Goal: Information Seeking & Learning: Learn about a topic

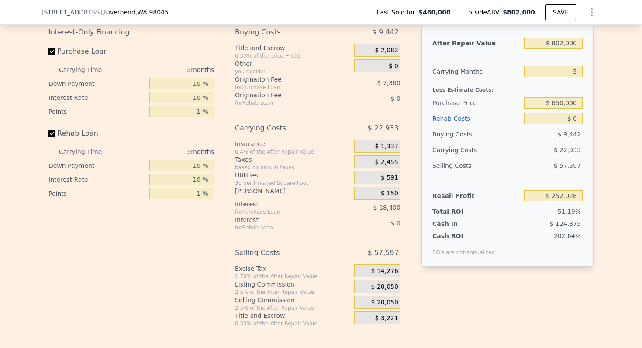
click at [566, 109] on input "$ 650,000" at bounding box center [553, 102] width 59 height 11
type input "$ 307,000"
click at [576, 124] on input "$ 0" at bounding box center [553, 118] width 59 height 11
type input "$ 414,106"
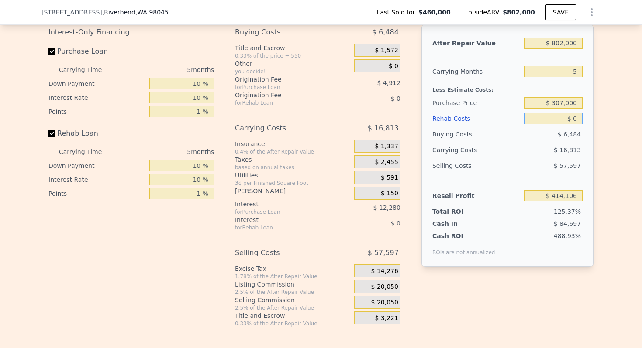
click at [576, 124] on input "$ 0" at bounding box center [553, 118] width 59 height 11
type input "$ 3"
type input "$ 414,103"
type input "$ 3,000"
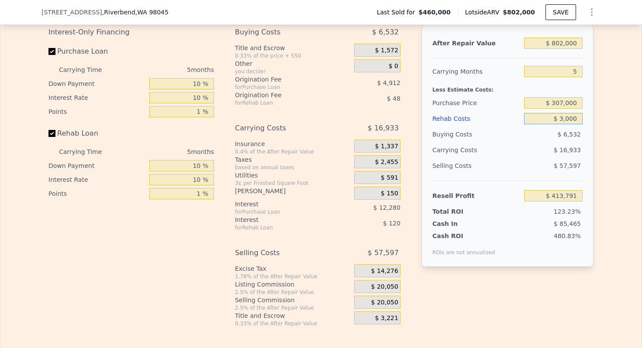
type input "$ 410,938"
type input "$ 30,000"
type input "$ 382,426"
type input "$ 30,000"
click at [574, 77] on input "5" at bounding box center [553, 71] width 59 height 11
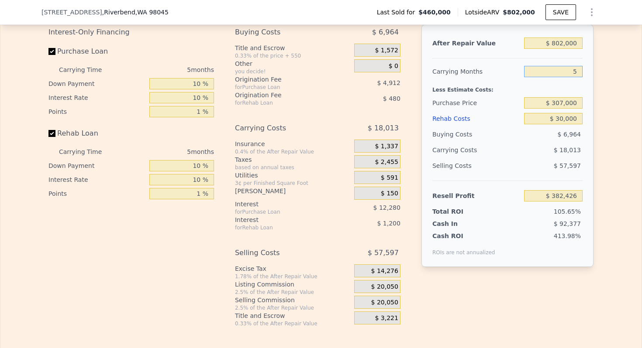
click at [574, 77] on input "5" at bounding box center [553, 71] width 59 height 11
type input "4"
type input "$ 386,029"
type input "3"
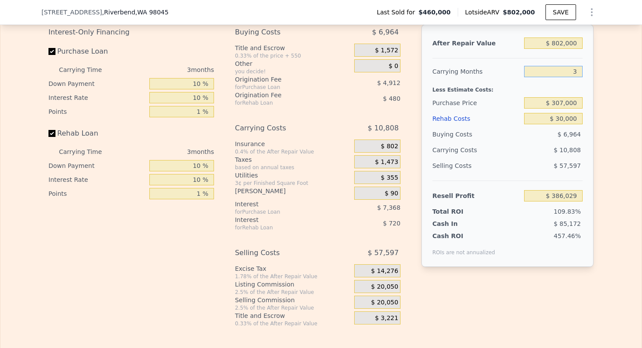
type input "$ 389,631"
type input "3"
click at [565, 49] on input "$ 802,000" at bounding box center [553, 43] width 59 height 11
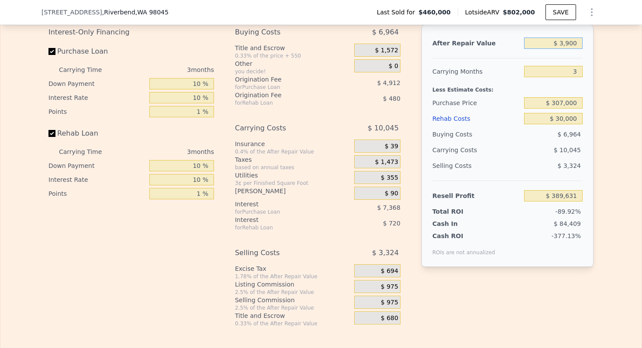
type input "$ 39,000"
type input "-$ 318,333"
type input "$ 390,000"
type input "$ 7,349"
type input "$ 390,000"
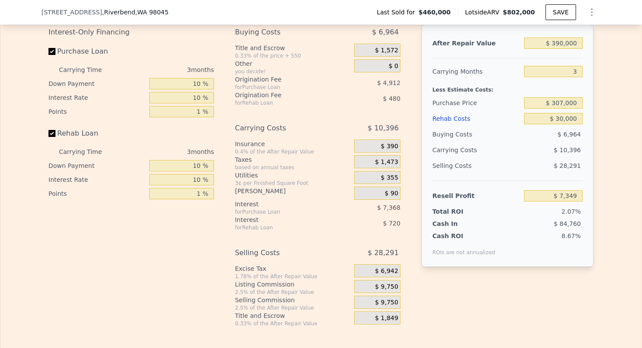
click at [392, 291] on span "$ 9,750" at bounding box center [386, 287] width 23 height 8
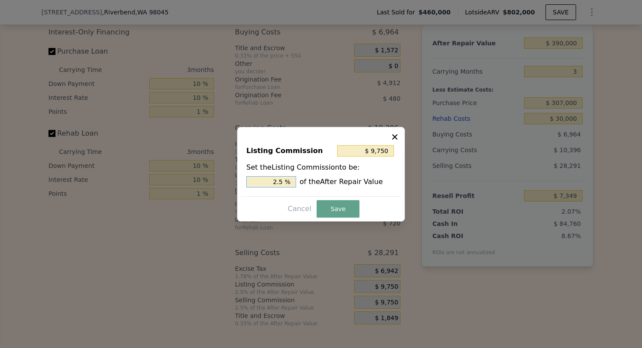
click at [280, 179] on input "2.5 %" at bounding box center [271, 181] width 50 height 11
type input "$ 3,900"
type input "1. %"
type input "$ 5,850"
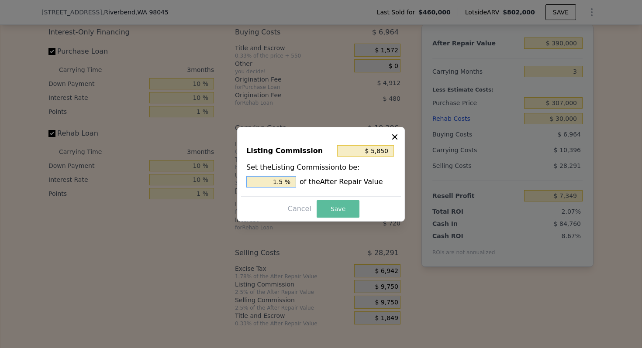
type input "1.5 %"
click at [345, 208] on button "Save" at bounding box center [338, 208] width 43 height 17
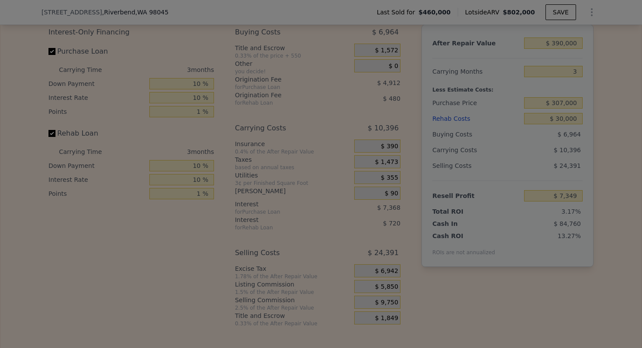
type input "$ 11,249"
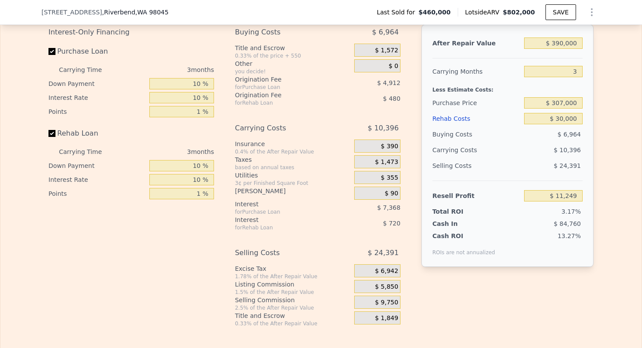
type input "$ 802,000"
type input "5"
type input "$ 0"
type input "$ 252,028"
click at [564, 49] on input "$ 802,000" at bounding box center [553, 43] width 59 height 11
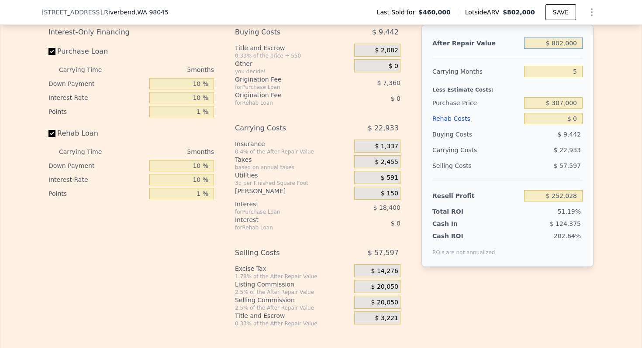
click at [564, 49] on input "$ 802,000" at bounding box center [553, 43] width 59 height 11
type input "$ 13"
type input "-$ 491,575"
type input "$ 1"
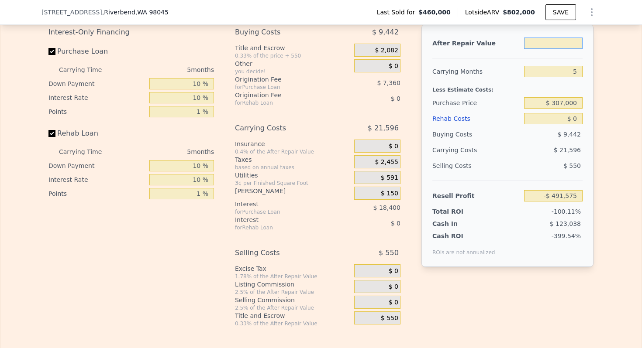
type input "$ 1"
type input "-$ 491,587"
type input "$ 11"
type input "-$ 491,577"
type input "$ 131"
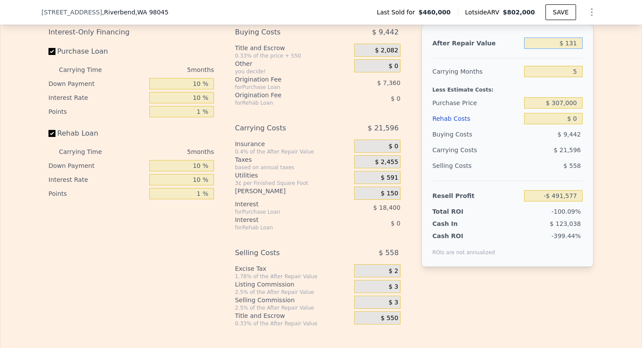
type input "-$ 491,465"
type input "$ 1"
type input "-$ 491,587"
type input "$ 13"
type input "-$ 491,575"
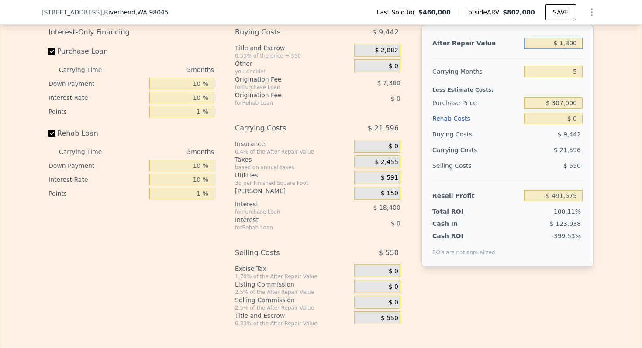
type input "$ 13,000"
type input "-$ 479,534"
type input "$ 130,000"
type input "-$ 371,052"
type input "$ 1,300,000"
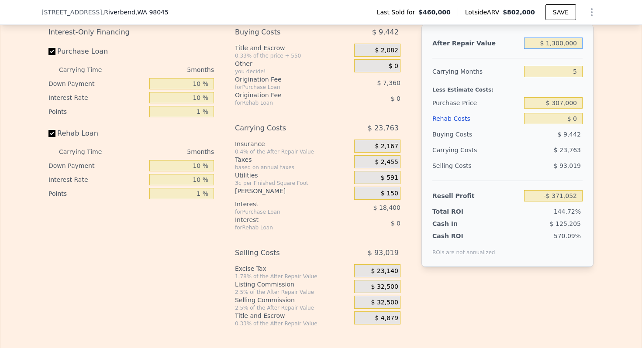
type input "$ 713,776"
type input "$ 1,300,000"
click at [572, 77] on input "5" at bounding box center [553, 71] width 59 height 11
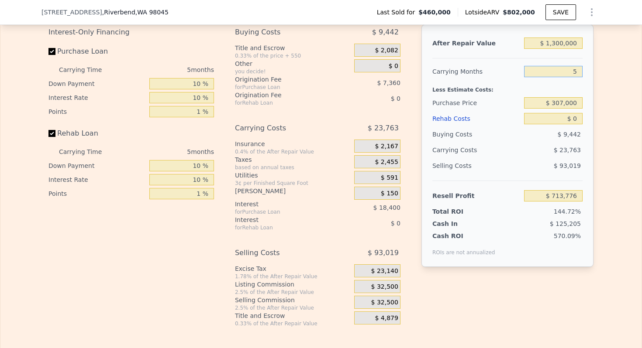
type input "6"
type input "$ 709,024"
type input "6"
click at [576, 124] on input "$ 0" at bounding box center [553, 118] width 59 height 11
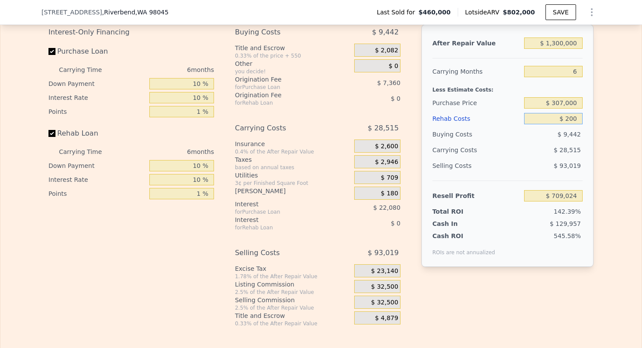
type input "$ 2,000"
type input "$ 706,896"
type input "$ 20,000"
type input "$ 687,744"
type input "$ 200,000"
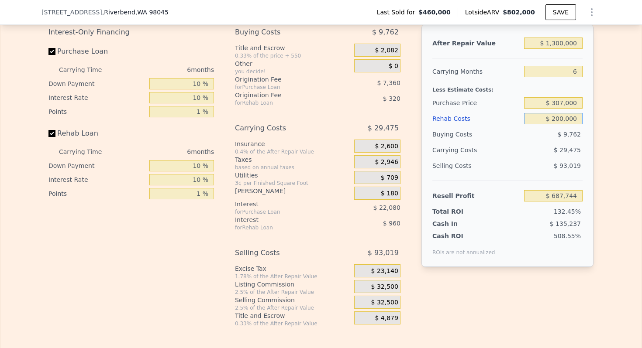
type input "$ 496,224"
type input "$ 200,000"
click at [476, 95] on div "Less Estimate Costs:" at bounding box center [507, 87] width 150 height 16
click at [562, 111] on div "$ 307,000" at bounding box center [553, 103] width 59 height 16
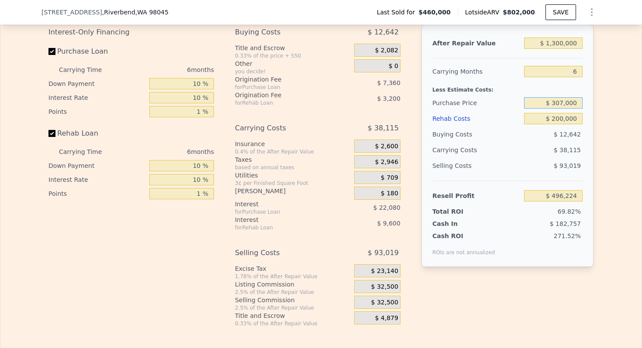
click at [563, 109] on input "$ 307,000" at bounding box center [553, 102] width 59 height 11
type input "$ 800,000"
click at [469, 95] on div "Less Estimate Costs:" at bounding box center [507, 87] width 150 height 16
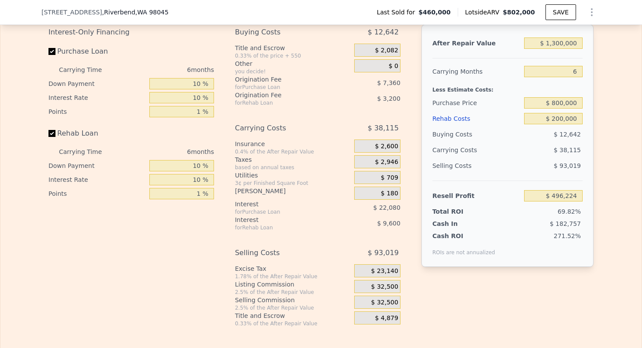
type input "$ 133,332"
click at [390, 291] on span "$ 32,500" at bounding box center [384, 287] width 27 height 8
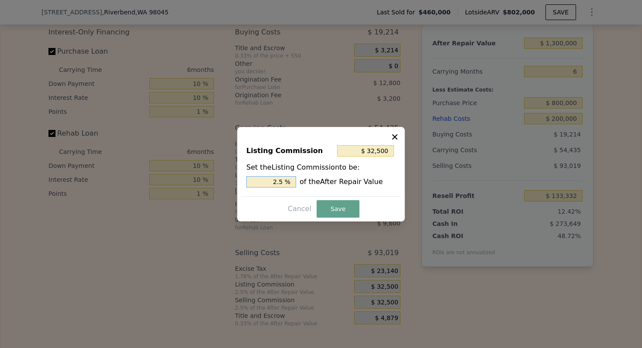
click at [278, 178] on input "2.5 %" at bounding box center [271, 181] width 50 height 11
click at [349, 214] on button "Save" at bounding box center [338, 208] width 43 height 17
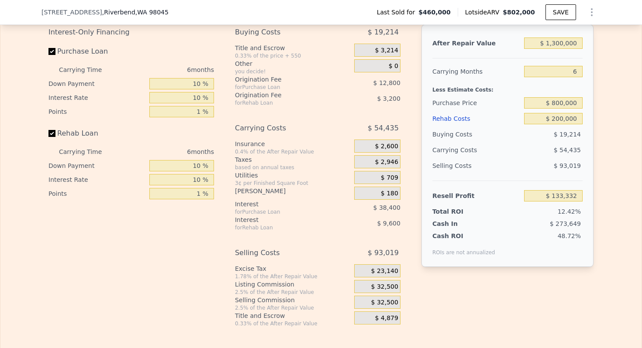
click at [451, 122] on div "Rehab Costs" at bounding box center [476, 119] width 88 height 16
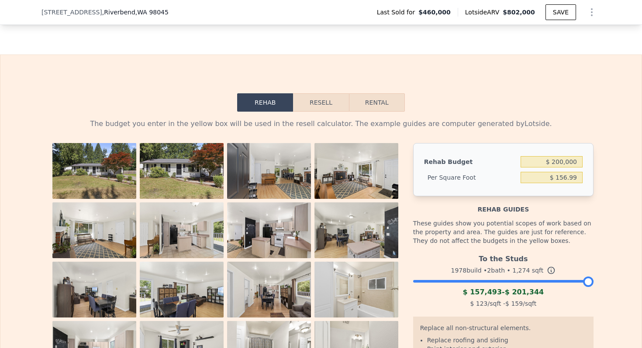
scroll to position [1262, 0]
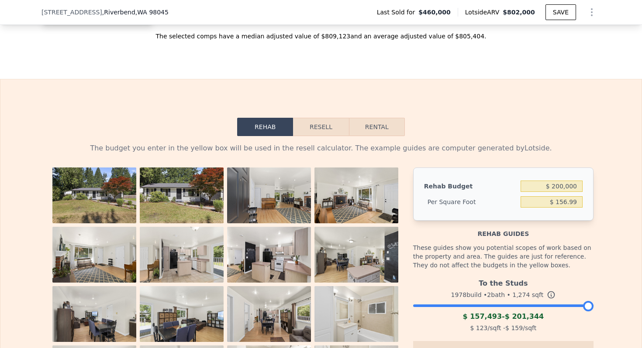
click at [338, 136] on button "Resell" at bounding box center [320, 127] width 55 height 18
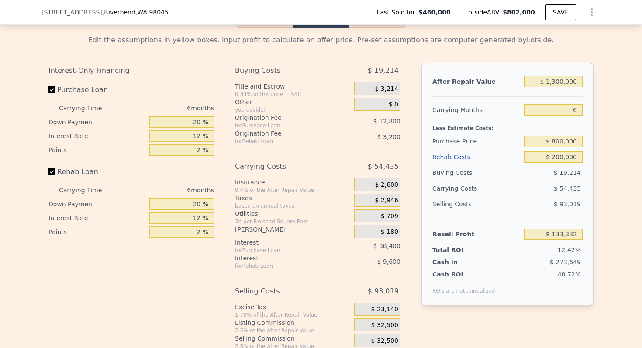
scroll to position [1372, 0]
click at [557, 86] on input "$ 1,300,000" at bounding box center [553, 80] width 59 height 11
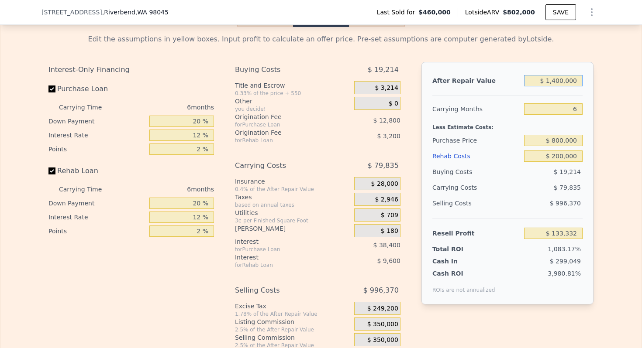
type input "$ 14,000,000"
type input "$ 11,904,581"
type input "$ 802,000"
type input "5"
type input "$ 0"
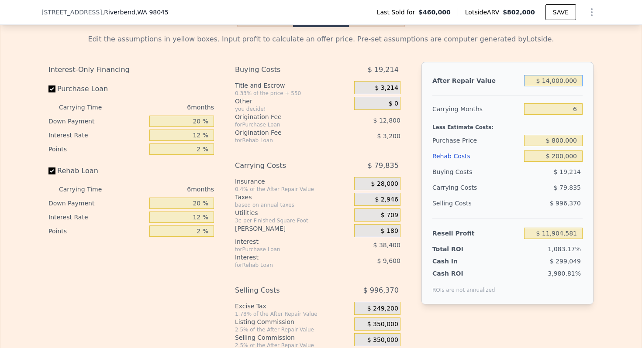
type input "$ 252,028"
click at [560, 86] on input "$ 802,000" at bounding box center [553, 80] width 59 height 11
type input "$ 1"
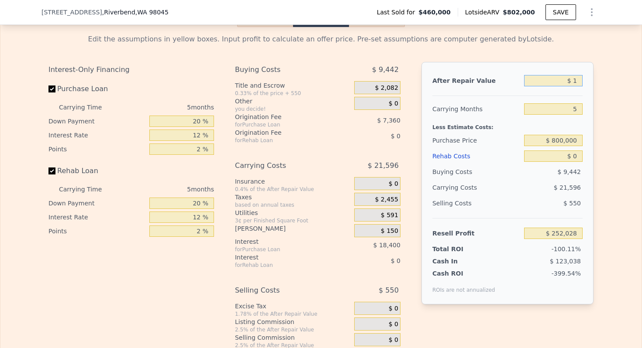
type input "-$ 491,587"
type input "$ 140,000"
type input "-$ 361,779"
type input "$ 1,400,000"
type input "$ 806,497"
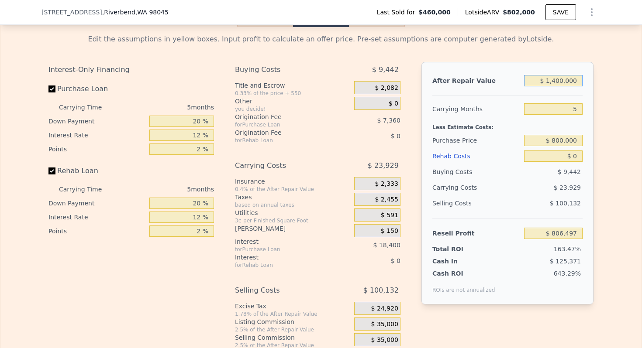
type input "$ 1,400,000"
click at [576, 115] on input "5" at bounding box center [553, 108] width 59 height 11
type input "6"
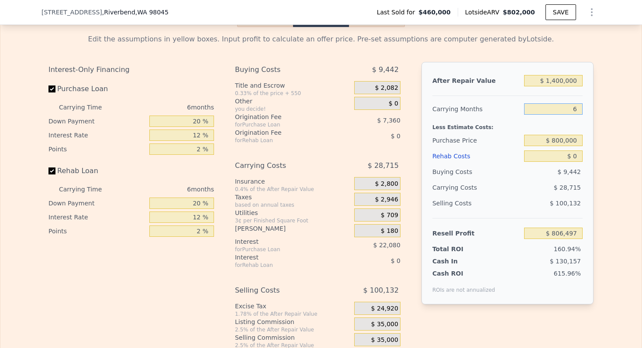
type input "$ 801,711"
type input "6"
click at [572, 162] on input "$ 0" at bounding box center [553, 156] width 59 height 11
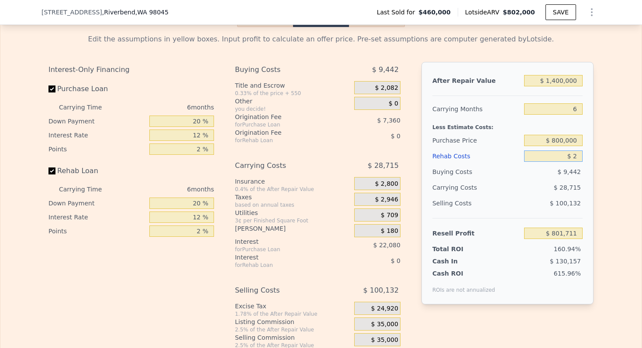
type input "$ 22"
type input "$ 801,689"
type input "$ 225,000"
type input "$ 562,311"
type input "$ 225,000"
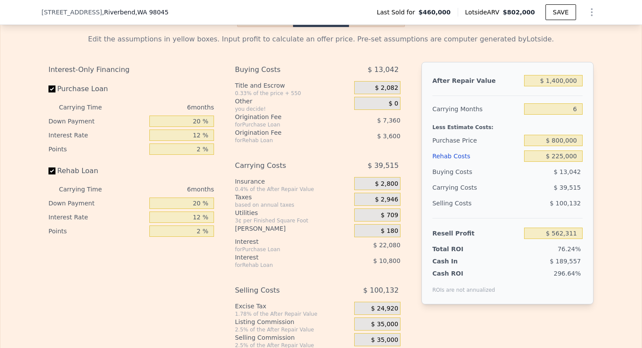
click at [488, 131] on div "Less Estimate Costs:" at bounding box center [507, 125] width 150 height 16
click at [559, 146] on input "$ 800,000" at bounding box center [553, 140] width 59 height 11
type input "$ 800,000"
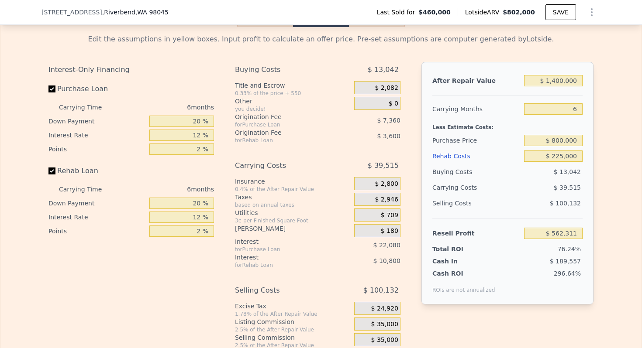
click at [455, 133] on div "Less Estimate Costs:" at bounding box center [507, 125] width 150 height 16
type input "$ 199,419"
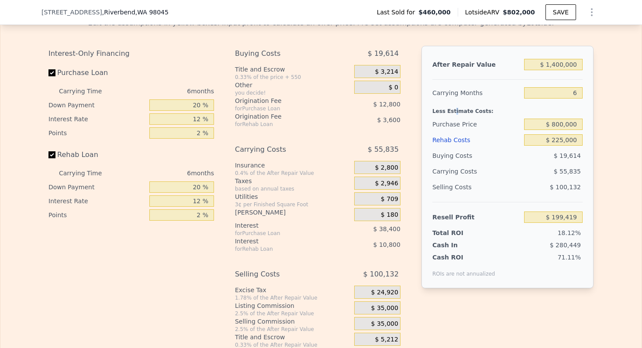
scroll to position [1387, 0]
click at [570, 131] on input "$ 800,000" at bounding box center [553, 124] width 59 height 11
type input "$ 835,000"
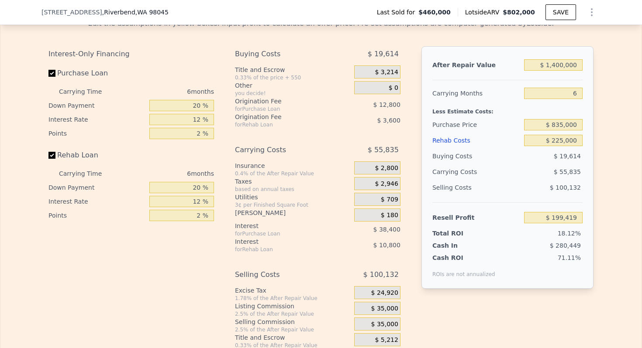
click at [484, 127] on div "Purchase Price" at bounding box center [476, 125] width 88 height 16
type input "$ 162,062"
drag, startPoint x: 553, startPoint y: 146, endPoint x: 582, endPoint y: 146, distance: 28.8
click at [582, 146] on input "$ 225,000" at bounding box center [553, 140] width 59 height 11
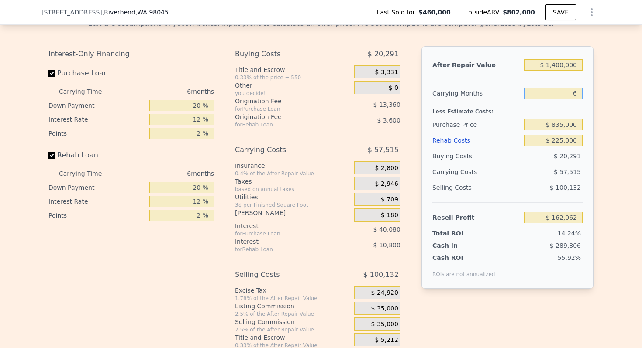
click at [574, 99] on input "6" at bounding box center [553, 93] width 59 height 11
click at [576, 99] on input "6" at bounding box center [553, 93] width 59 height 11
drag, startPoint x: 572, startPoint y: 103, endPoint x: 597, endPoint y: 103, distance: 24.9
click at [591, 103] on div "After Repair Value $ 1,400,000 Carrying Months 6 Less Estimate Costs: Purchase …" at bounding box center [507, 167] width 172 height 243
click at [597, 103] on div "Edit the assumptions in yellow boxes. Input profit to calculate an offer price.…" at bounding box center [320, 180] width 559 height 338
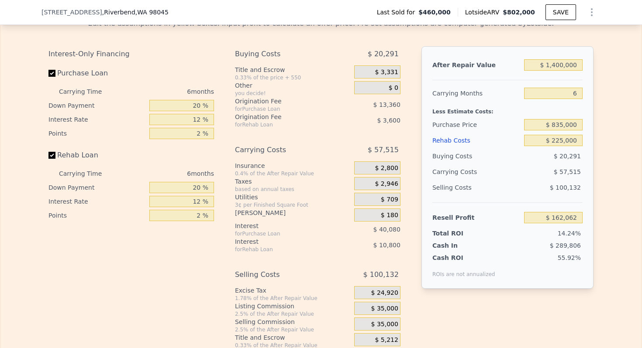
drag, startPoint x: 568, startPoint y: 109, endPoint x: 586, endPoint y: 109, distance: 18.3
click at [586, 109] on div "After Repair Value $ 1,400,000 Carrying Months 6 Less Estimate Costs: Purchase …" at bounding box center [507, 167] width 172 height 243
drag, startPoint x: 568, startPoint y: 103, endPoint x: 580, endPoint y: 103, distance: 12.7
click at [579, 99] on input "6" at bounding box center [553, 93] width 59 height 11
drag, startPoint x: 580, startPoint y: 103, endPoint x: 606, endPoint y: 103, distance: 25.8
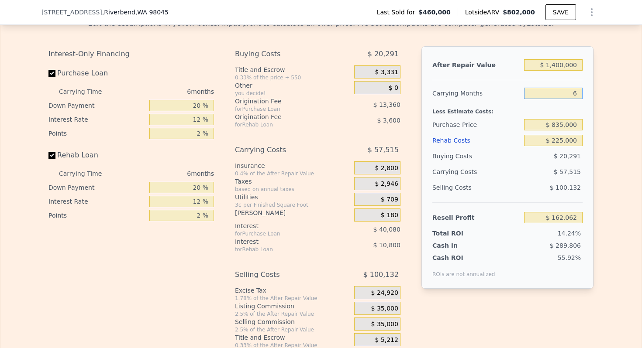
click at [606, 103] on div "Edit the assumptions in yellow boxes. Input profit to calculate an offer price.…" at bounding box center [320, 180] width 641 height 338
click at [463, 126] on div "Purchase Price" at bounding box center [476, 125] width 88 height 16
type input "$ 802,000"
type input "5"
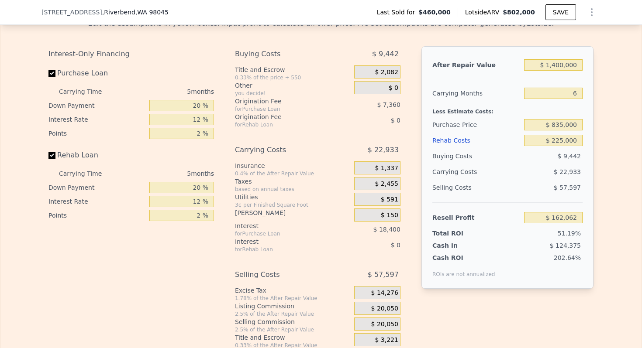
type input "$ 0"
type input "$ 252,028"
click at [463, 126] on div "Purchase Price" at bounding box center [476, 125] width 88 height 16
click at [565, 71] on input "$ 802,000" at bounding box center [553, 64] width 59 height 11
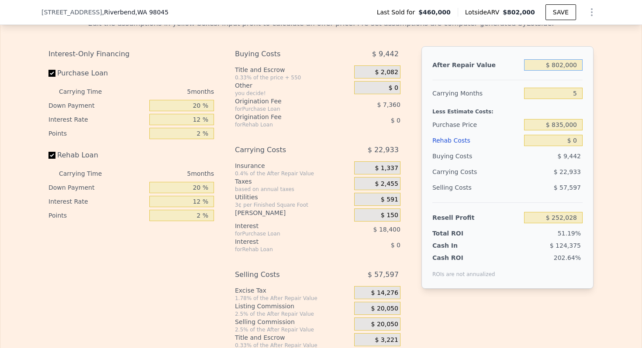
click at [565, 71] on input "$ 802,000" at bounding box center [553, 64] width 59 height 11
type input "$ 1"
type input "-$ 491,587"
type input "$ 14,000"
type input "-$ 478,607"
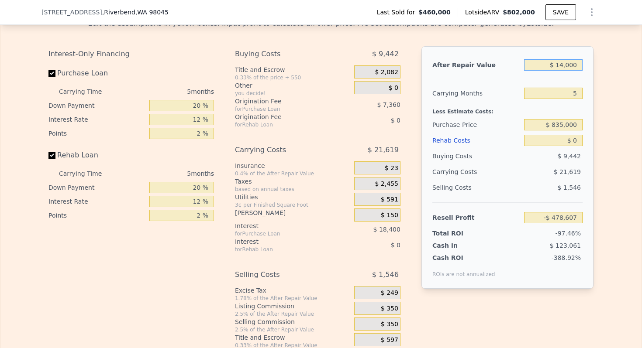
type input "$ 140,000"
type input "-$ 361,779"
type input "$ 1,400,000"
type input "$ 806,497"
type input "$ 1,400,000"
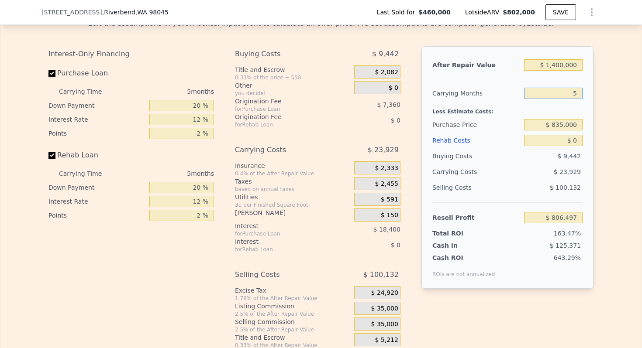
click at [574, 98] on input "5" at bounding box center [553, 93] width 59 height 11
type input "6"
type input "$ 801,711"
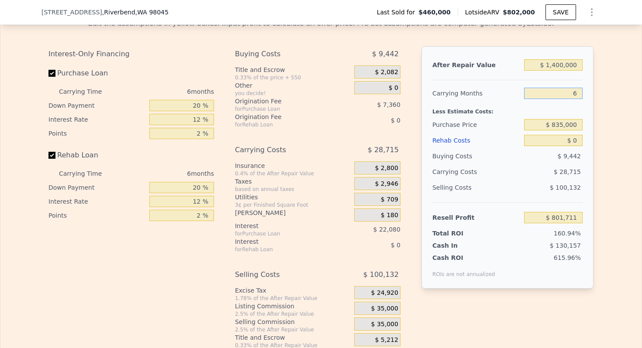
type input "6"
click at [566, 131] on input "$ 835,000" at bounding box center [553, 124] width 59 height 11
type input "$ 900,000"
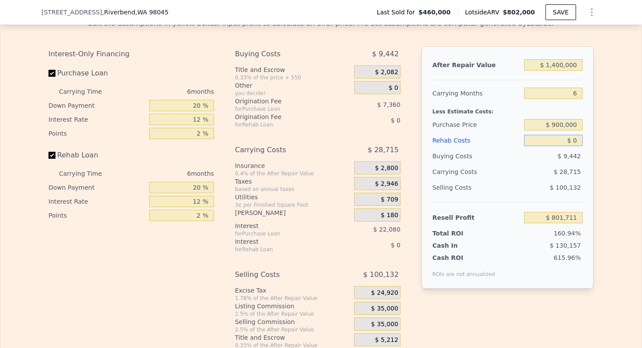
click at [574, 146] on input "$ 0" at bounding box center [553, 140] width 59 height 11
type input "$ 332,086"
click at [574, 146] on input "$ 0" at bounding box center [553, 140] width 59 height 11
type input "$ 22"
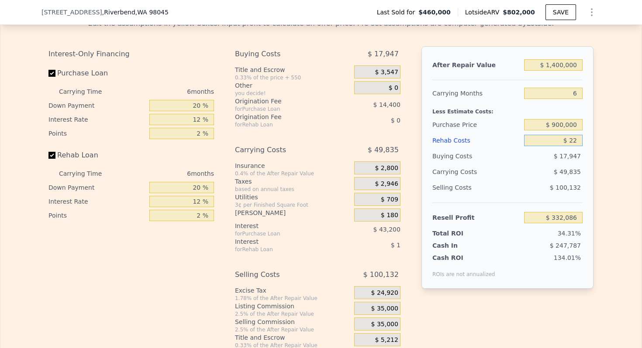
type input "$ 332,064"
type input "$ 225,000"
type input "$ 92,686"
type input "$ 225,000"
click at [465, 117] on div "Less Estimate Costs:" at bounding box center [507, 109] width 150 height 16
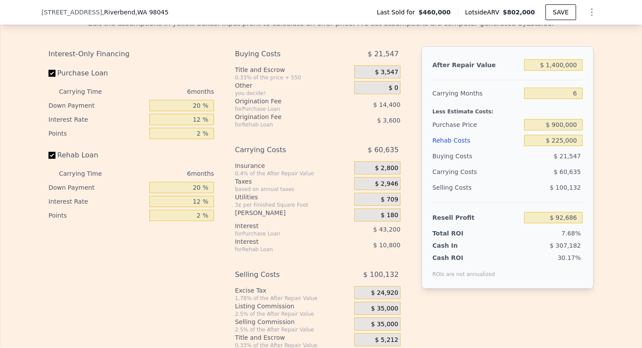
type input "$ 802,000"
type input "5"
type input "$ 0"
type input "$ 252,028"
click at [556, 131] on input "$ 900,000" at bounding box center [553, 124] width 59 height 11
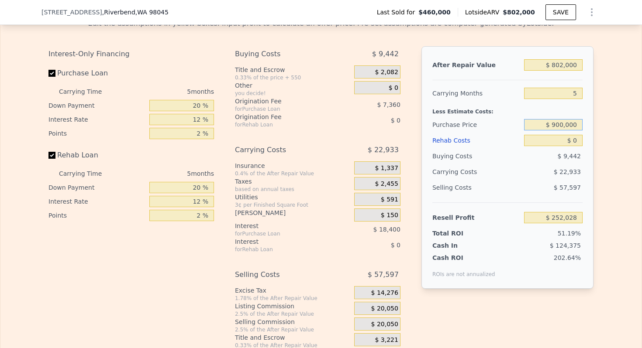
click at [556, 131] on input "$ 900,000" at bounding box center [553, 124] width 59 height 11
type input "$ 532,000"
click at [564, 71] on input "$ 802,000" at bounding box center [553, 64] width 59 height 11
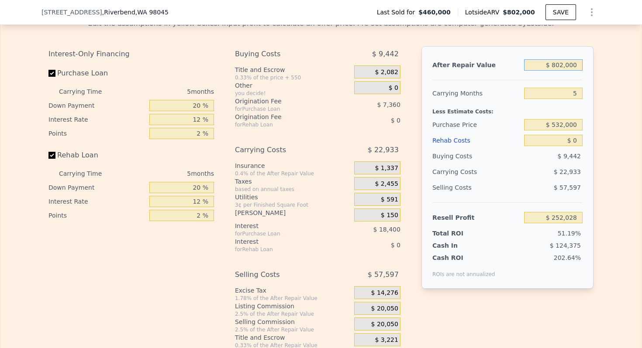
type input "$ 175,756"
click at [564, 71] on input "$ 802,000" at bounding box center [553, 64] width 59 height 11
type input "$ 6"
type input "-$ 567,854"
type input "$ 68"
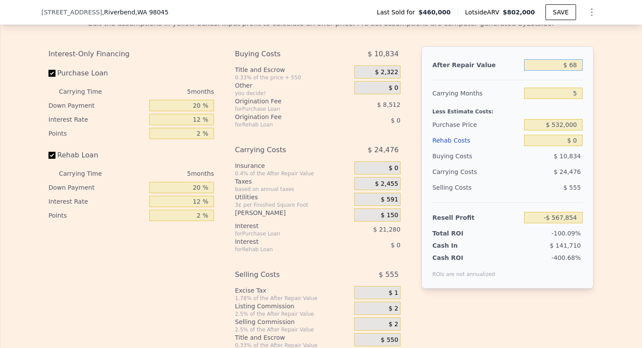
type input "-$ 567,797"
type input "$ 680,000"
type input "$ 62,639"
type input "$ 680,000"
click at [570, 99] on input "5" at bounding box center [553, 93] width 59 height 11
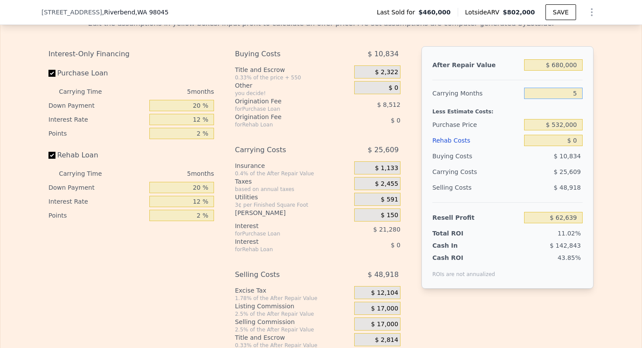
click at [570, 99] on input "5" at bounding box center [553, 93] width 59 height 11
type input "3"
type input "$ 72,882"
type input "3"
click at [197, 111] on input "20 %" at bounding box center [181, 105] width 65 height 11
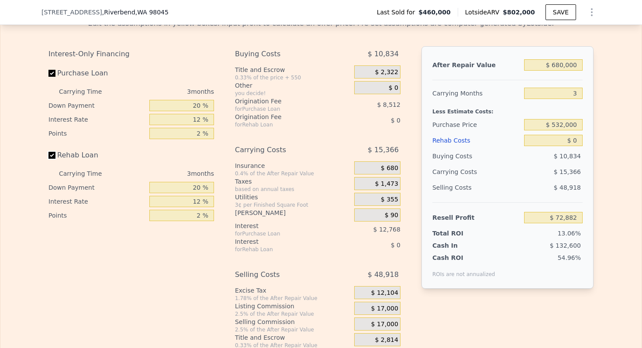
click at [53, 159] on input "Rehab Loan" at bounding box center [51, 155] width 7 height 7
checkbox input "false"
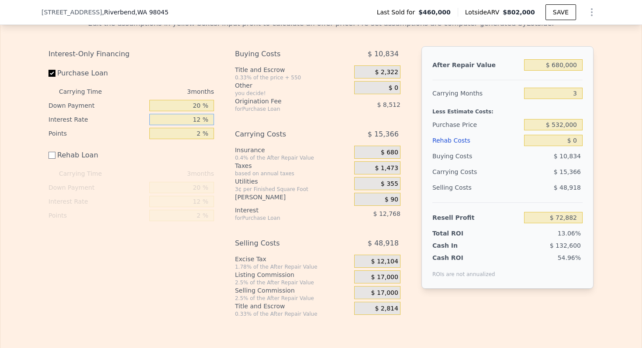
click at [197, 125] on input "12 %" at bounding box center [181, 119] width 65 height 11
type input "10 %"
type input "$ 75,009"
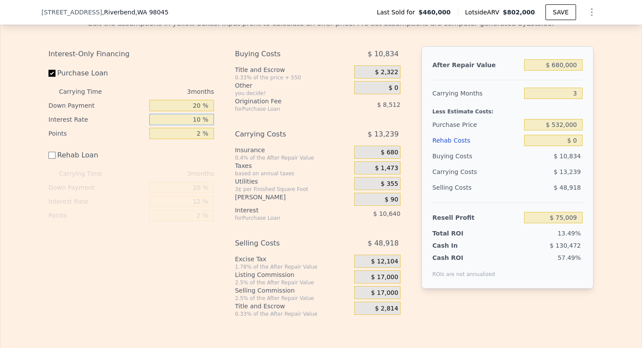
type input "10 %"
click at [198, 139] on input "2 %" at bounding box center [181, 133] width 65 height 11
type input "1 %"
type input "$ 79,265"
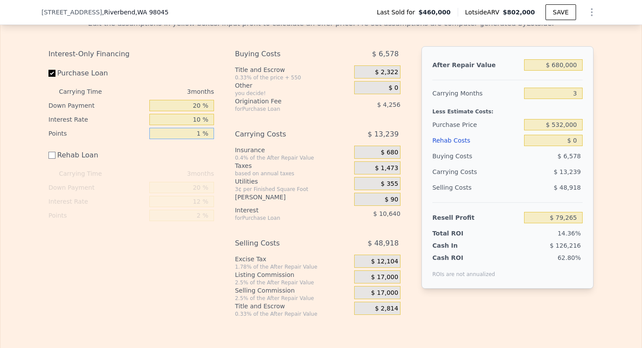
type input "1 %"
click at [386, 281] on div "$ 17,000" at bounding box center [377, 277] width 46 height 13
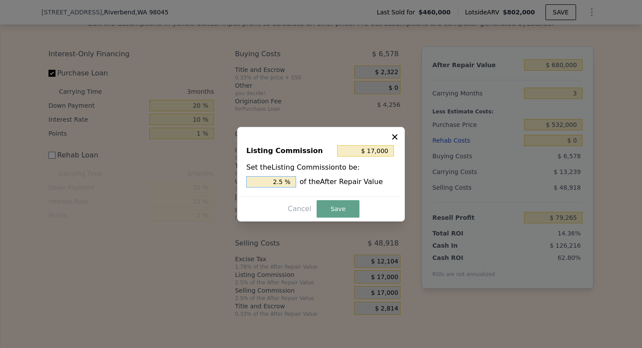
click at [273, 180] on input "2.5 %" at bounding box center [271, 181] width 50 height 11
type input "$ 6,800"
type input "1. %"
type input "$ 10,200"
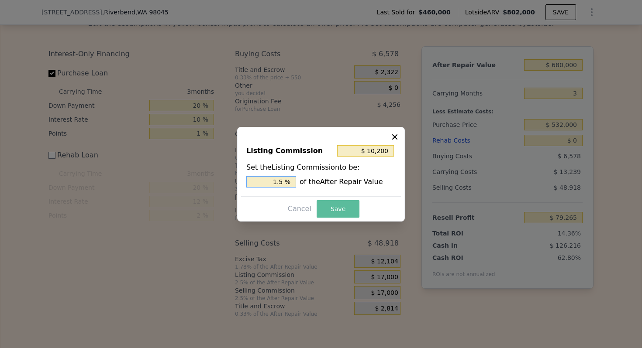
type input "1.5 %"
click at [343, 204] on button "Save" at bounding box center [338, 208] width 43 height 17
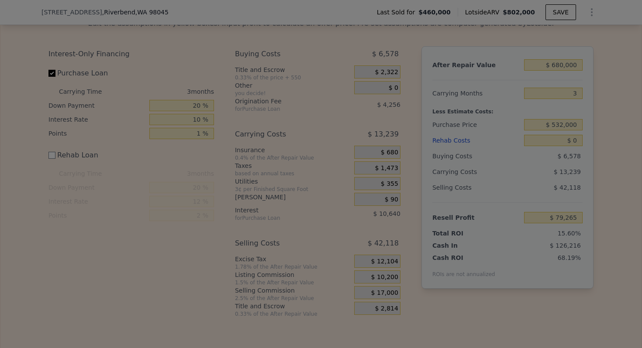
type input "$ 86,065"
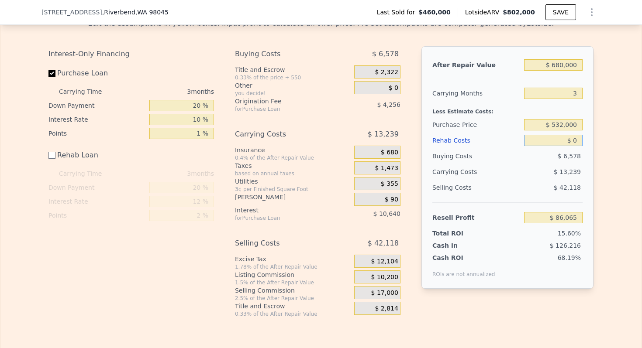
click at [576, 146] on input "$ 0" at bounding box center [553, 140] width 59 height 11
type input "$ 1"
type input "$ 86,064"
type input "$ 15,000"
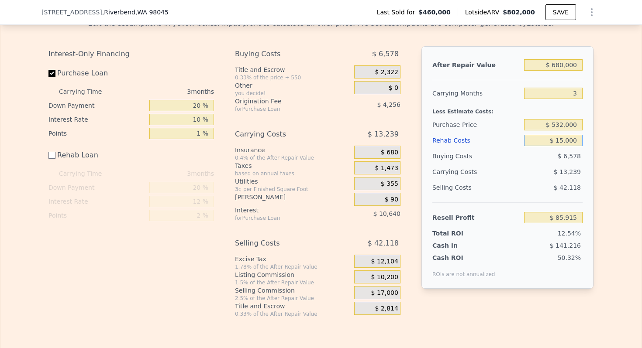
type input "$ 71,065"
type input "$ 15,000"
click at [448, 175] on div "Carrying Costs" at bounding box center [459, 172] width 55 height 16
click at [570, 146] on input "$ 15,000" at bounding box center [553, 140] width 59 height 11
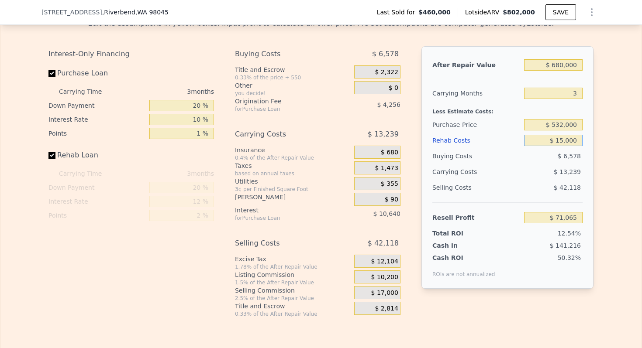
click at [570, 146] on input "$ 15,000" at bounding box center [553, 140] width 59 height 11
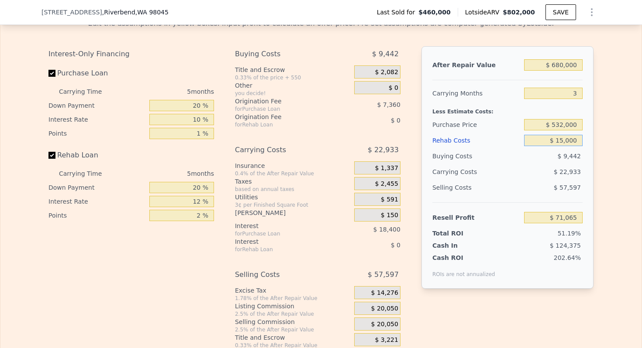
checkbox input "true"
type input "$ 802,000"
type input "5"
type input "$ 0"
type input "$ 252,028"
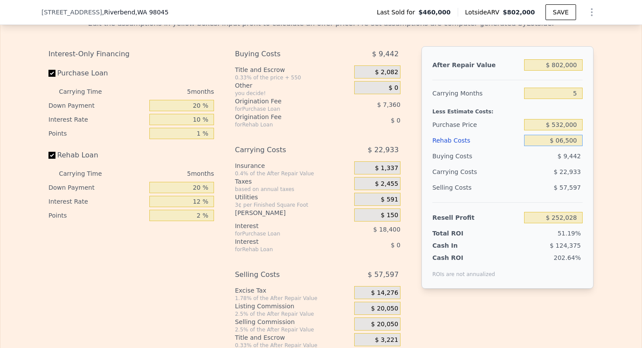
type input "$ 065,000"
type input "$ 183,388"
click at [570, 146] on input "$ 065,000" at bounding box center [553, 140] width 59 height 11
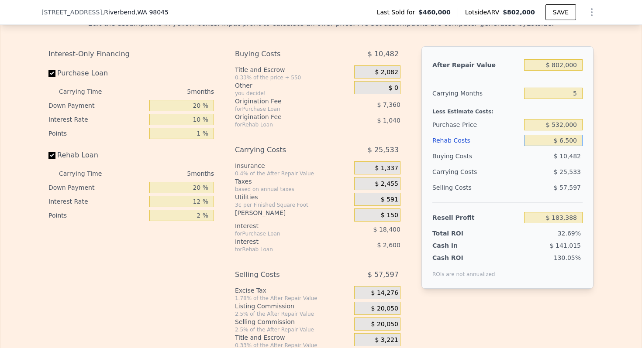
type input "$ 65,000"
type input "$ 183,388"
type input "$ 65,000"
click at [573, 99] on input "5" at bounding box center [553, 93] width 59 height 11
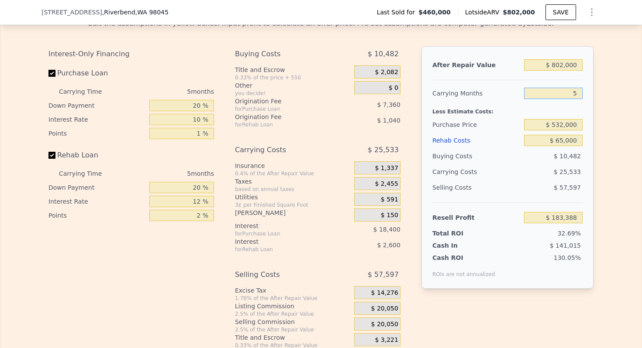
type input "4"
type input "$ 188,495"
type input "4"
click at [567, 71] on input "$ 802,000" at bounding box center [553, 64] width 59 height 11
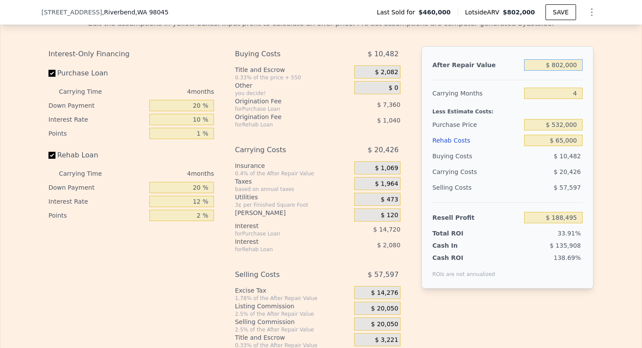
type input "$ 7"
type input "-$ 555,382"
type input "$ 7,900"
type input "-$ 555,315"
type input "$ 79,000"
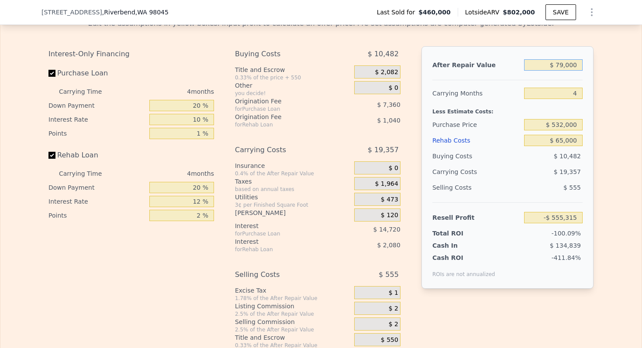
type input "-$ 482,113"
type input "$ 790,000"
type input "$ 177,365"
type input "$ 790,000"
click at [481, 112] on div "Less Estimate Costs:" at bounding box center [507, 109] width 150 height 16
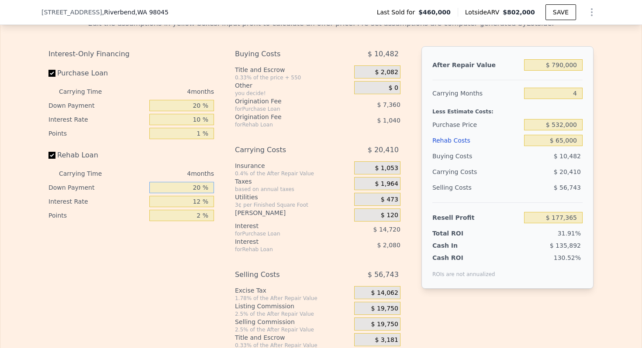
click at [197, 193] on input "20 %" at bounding box center [181, 187] width 65 height 11
type input "10 %"
type input "$ 176,975"
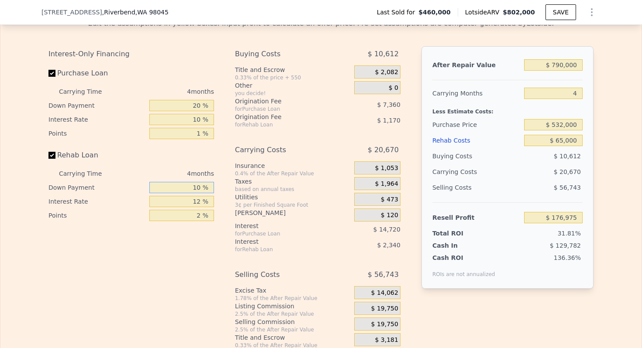
type input "10 %"
click at [196, 207] on input "12 %" at bounding box center [181, 201] width 65 height 11
type input "10 %"
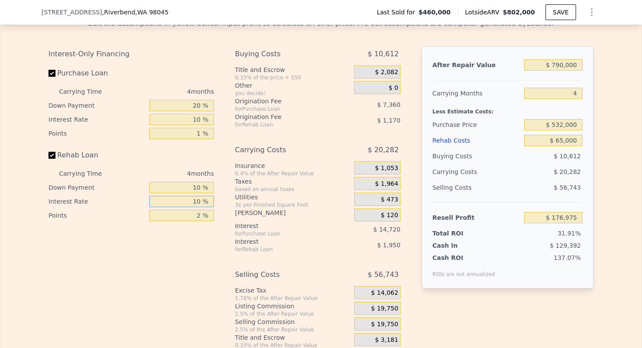
type input "$ 177,363"
type input "10 %"
click at [195, 221] on input "2 %" at bounding box center [181, 215] width 65 height 11
type input "1 %"
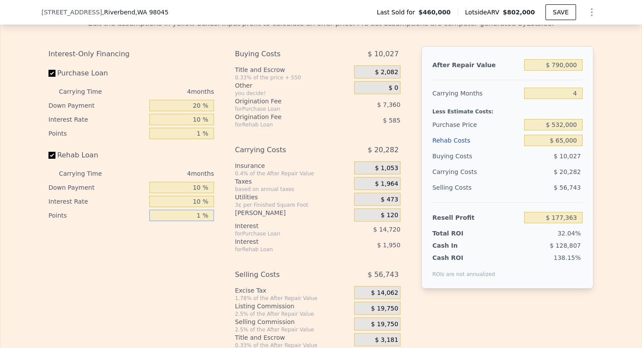
type input "$ 177,948"
type input "1 %"
click at [194, 111] on input "20 %" at bounding box center [181, 105] width 65 height 11
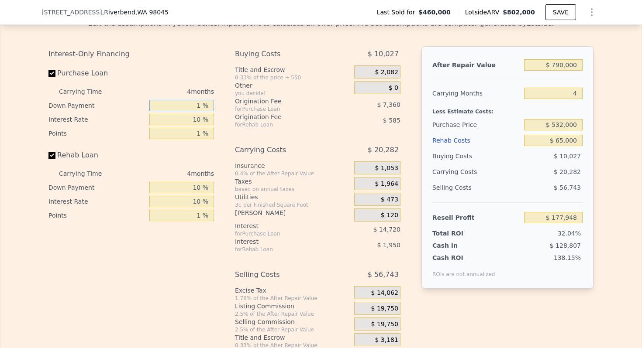
type input "10 %"
type input "$ 175,188"
type input "10 %"
click at [449, 196] on div "Selling Costs" at bounding box center [476, 188] width 88 height 16
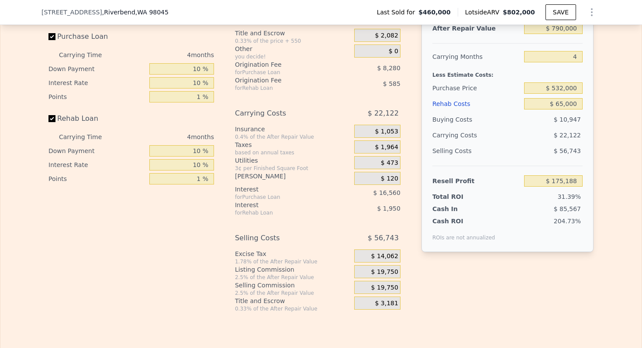
scroll to position [1410, 0]
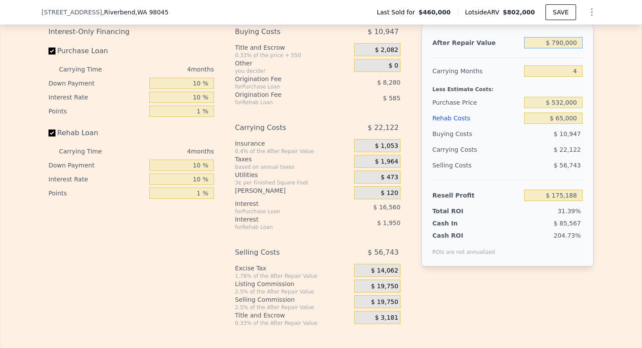
click at [568, 48] on input "$ 790,000" at bounding box center [553, 42] width 59 height 11
type input "$ 7"
type input "-$ 557,559"
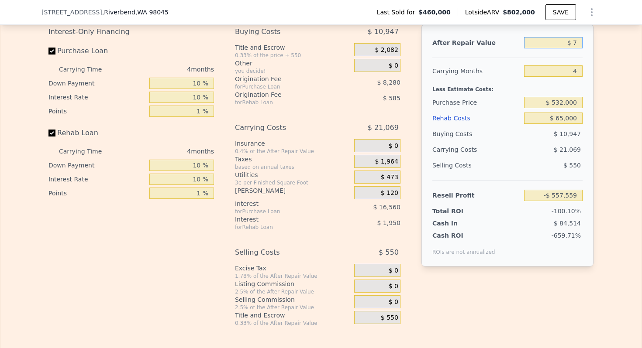
type input "$ 77"
type input "-$ 557,494"
type input "$ 77,000"
type input "-$ 556,852"
type input "$ 770,000"
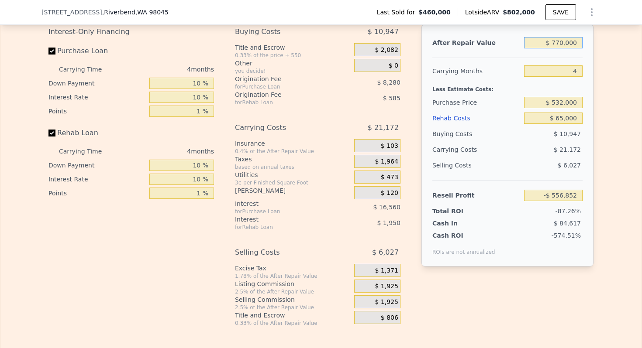
type input "$ 156,637"
type input "$ 770,000"
click at [462, 70] on div "After Repair Value $ 770,000 Carrying Months 4 Less Estimate Costs: Purchase Pr…" at bounding box center [507, 145] width 172 height 243
click at [568, 108] on input "$ 532,000" at bounding box center [553, 102] width 59 height 11
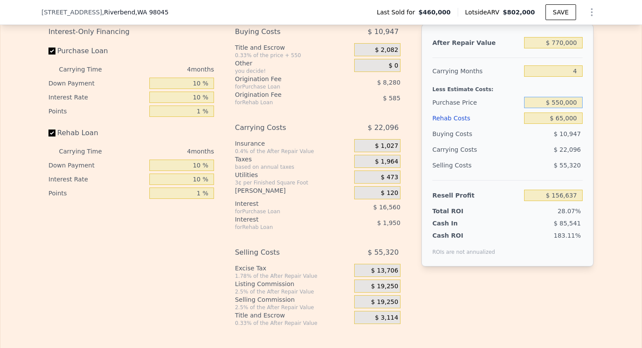
type input "$ 550,000"
click at [457, 95] on div "Less Estimate Costs:" at bounding box center [507, 87] width 150 height 16
type input "$ 61,477"
click at [566, 108] on input "$ 550,000" at bounding box center [553, 102] width 59 height 11
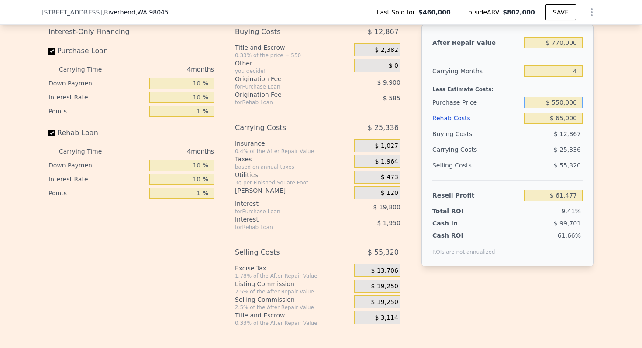
click at [566, 108] on input "$ 550,000" at bounding box center [553, 102] width 59 height 11
type input "$ 650,000"
click at [466, 95] on div "Less Estimate Costs:" at bounding box center [507, 87] width 150 height 16
type input "-$ 44,256"
click at [562, 48] on input "$ 770,000" at bounding box center [553, 42] width 59 height 11
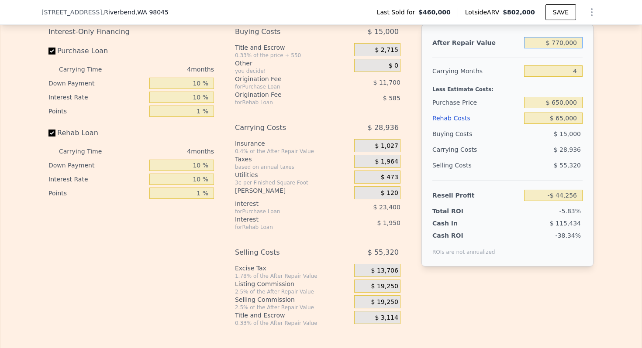
click at [562, 48] on input "$ 770,000" at bounding box center [553, 42] width 59 height 11
type input "$ 7"
type input "-$ 758,452"
type input "$ 79"
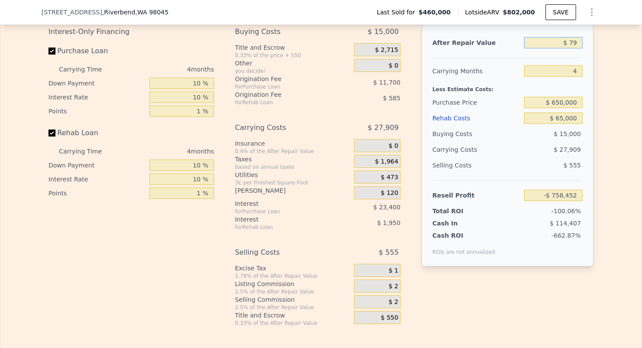
type input "-$ 758,385"
type input "$ 79,000"
type input "-$ 685,183"
type input "$ 790,000"
type input "-$ 25,705"
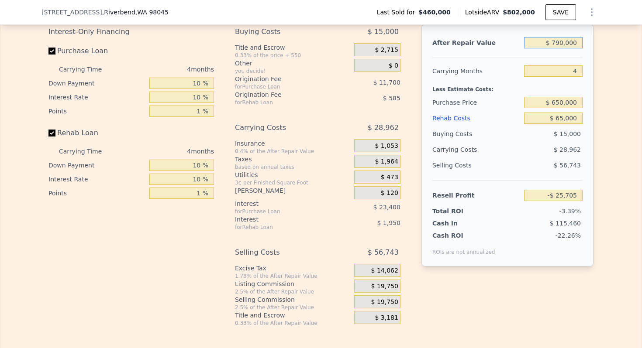
type input "$ 790,000"
click at [468, 95] on div "Less Estimate Costs:" at bounding box center [507, 87] width 150 height 16
click at [387, 291] on span "$ 19,750" at bounding box center [384, 287] width 27 height 8
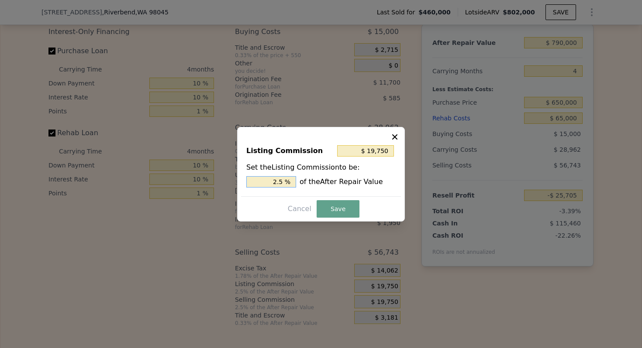
click at [279, 181] on input "2.5 %" at bounding box center [271, 181] width 50 height 11
type input "$ 7,900"
type input "1. %"
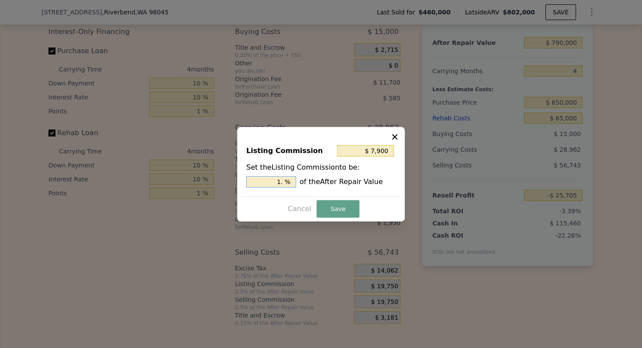
type input "$ 11,850"
click at [341, 211] on button "Save" at bounding box center [338, 208] width 43 height 17
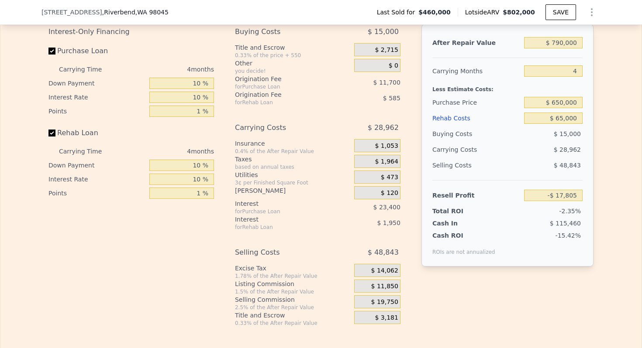
click at [453, 215] on div "Total ROI" at bounding box center [459, 211] width 55 height 9
click at [460, 173] on div "Selling Costs" at bounding box center [476, 166] width 88 height 16
click at [463, 172] on div "Selling Costs" at bounding box center [476, 166] width 88 height 16
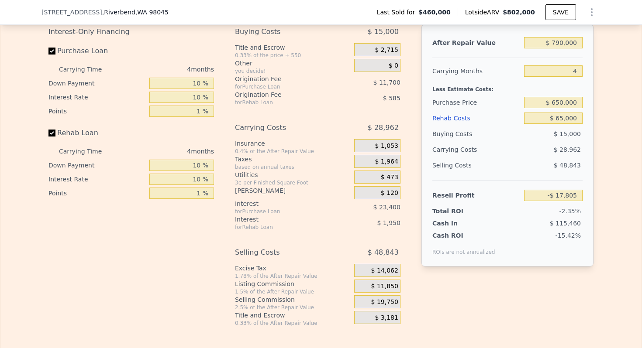
click at [466, 158] on div "Carrying Costs" at bounding box center [459, 150] width 55 height 16
click at [572, 108] on input "$ 650,000" at bounding box center [553, 102] width 59 height 11
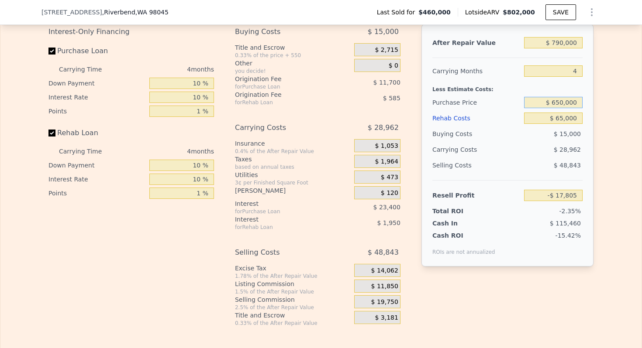
click at [572, 108] on input "$ 650,000" at bounding box center [553, 102] width 59 height 11
click at [565, 108] on input "$ 650,000" at bounding box center [553, 102] width 59 height 11
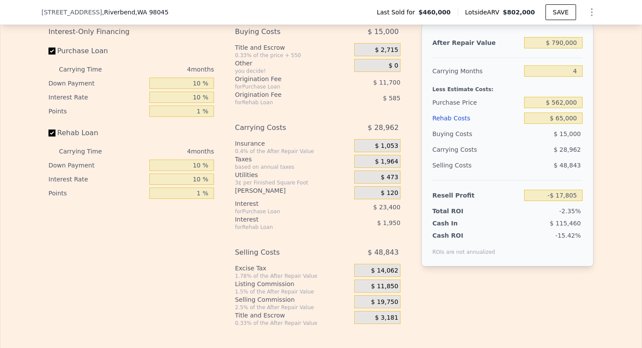
click at [471, 95] on div "Less Estimate Costs:" at bounding box center [507, 87] width 150 height 16
click at [566, 48] on input "$ 790,000" at bounding box center [553, 42] width 59 height 11
click at [565, 124] on input "$ 65,000" at bounding box center [553, 118] width 59 height 11
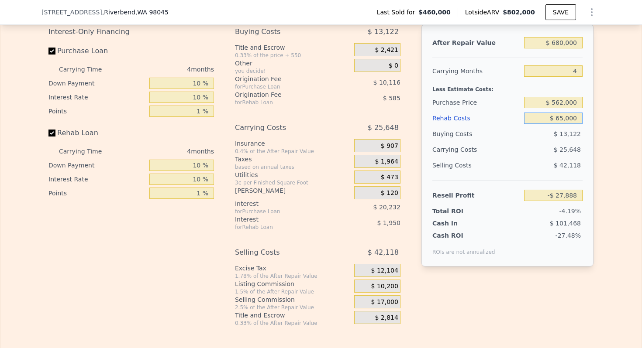
click at [565, 124] on input "$ 65,000" at bounding box center [553, 118] width 59 height 11
click at [477, 110] on div "Purchase Price" at bounding box center [476, 103] width 88 height 16
click at [569, 124] on input "$ 15,000" at bounding box center [553, 118] width 59 height 11
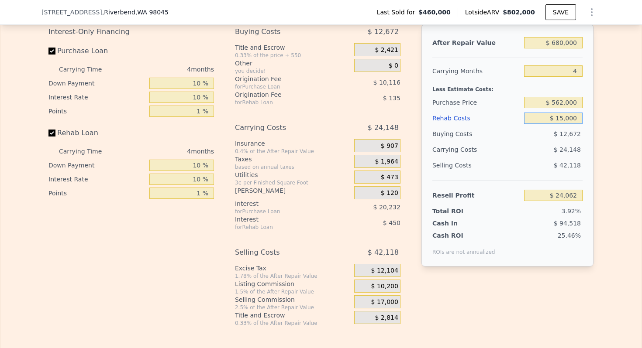
click at [569, 124] on input "$ 15,000" at bounding box center [553, 118] width 59 height 11
click at [577, 124] on input "$ 0" at bounding box center [553, 118] width 59 height 11
click at [564, 48] on input "$ 802,000" at bounding box center [553, 42] width 59 height 11
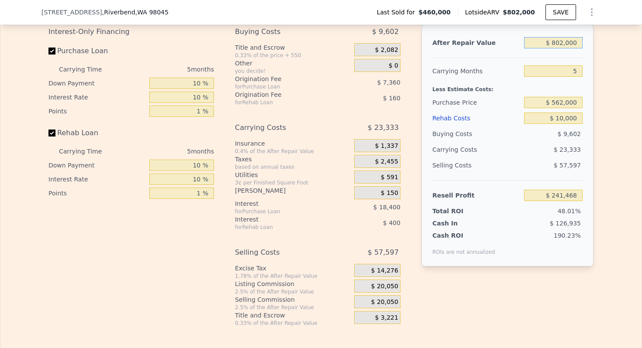
click at [564, 48] on input "$ 802,000" at bounding box center [553, 42] width 59 height 11
click at [573, 77] on input "5" at bounding box center [553, 71] width 59 height 11
click at [462, 79] on div "Carrying Months" at bounding box center [476, 71] width 88 height 16
click at [570, 108] on input "$ 562,000" at bounding box center [553, 102] width 59 height 11
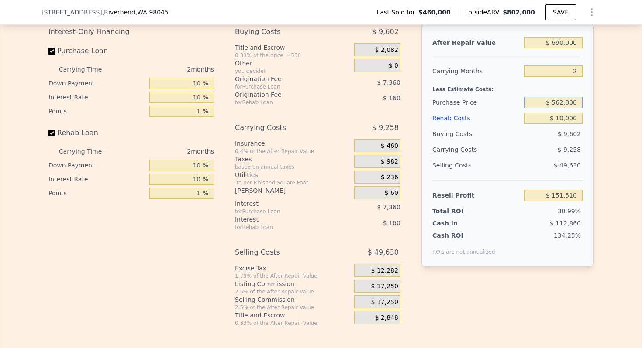
click at [570, 108] on input "$ 562,000" at bounding box center [553, 102] width 59 height 11
click at [469, 91] on div "Less Estimate Costs:" at bounding box center [507, 87] width 150 height 16
click at [389, 291] on span "$ 17,250" at bounding box center [384, 287] width 27 height 8
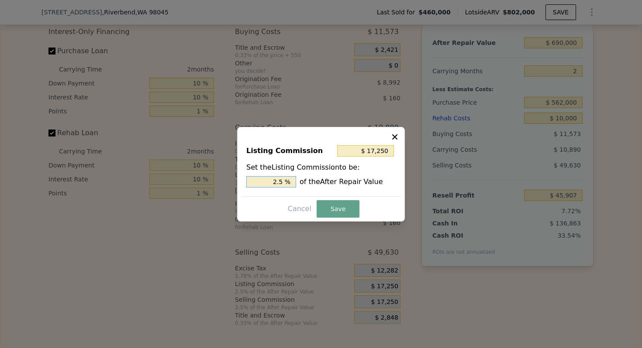
click at [274, 181] on input "2.5 %" at bounding box center [271, 181] width 50 height 11
click at [345, 211] on button "Save" at bounding box center [338, 208] width 43 height 17
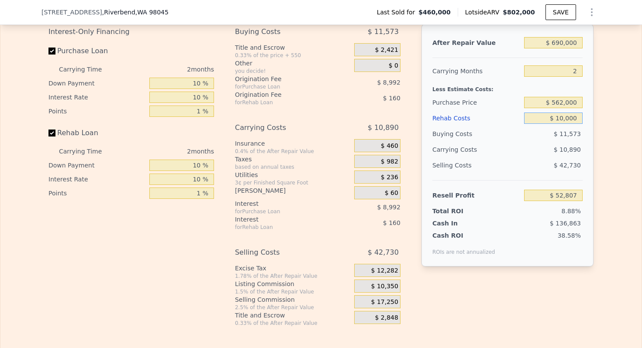
click at [570, 124] on input "$ 10,000" at bounding box center [553, 118] width 59 height 11
click at [565, 48] on input "$ 690,000" at bounding box center [553, 42] width 59 height 11
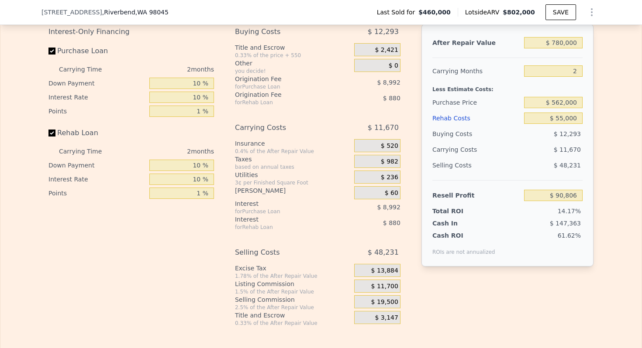
click at [455, 79] on div "Carrying Months" at bounding box center [476, 71] width 88 height 16
click at [563, 108] on input "$ 562,000" at bounding box center [553, 102] width 59 height 11
click at [462, 93] on div "Less Estimate Costs:" at bounding box center [507, 87] width 150 height 16
click at [565, 108] on input "$ 585,000" at bounding box center [553, 102] width 59 height 11
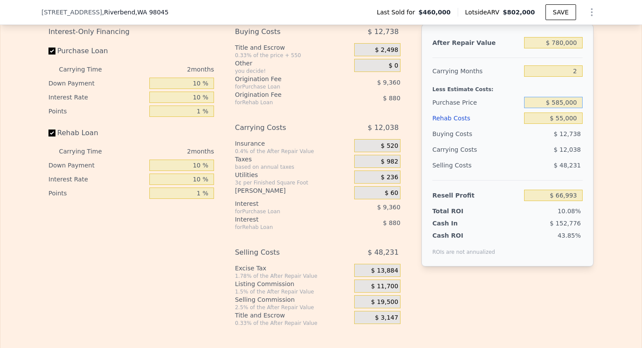
click at [565, 108] on input "$ 585,000" at bounding box center [553, 102] width 59 height 11
click at [461, 92] on div "Less Estimate Costs:" at bounding box center [507, 87] width 150 height 16
click at [456, 141] on div "Buying Costs" at bounding box center [476, 134] width 88 height 16
click at [568, 108] on input "$ 600,000" at bounding box center [553, 102] width 59 height 11
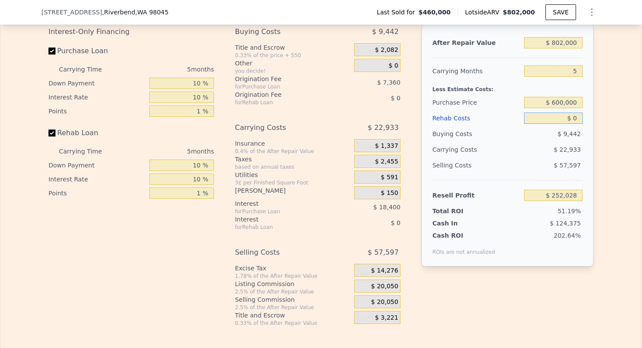
click at [575, 124] on input "$ 0" at bounding box center [553, 118] width 59 height 11
click at [471, 95] on div "Less Estimate Costs:" at bounding box center [507, 87] width 150 height 16
click at [383, 291] on span "$ 20,050" at bounding box center [384, 287] width 27 height 8
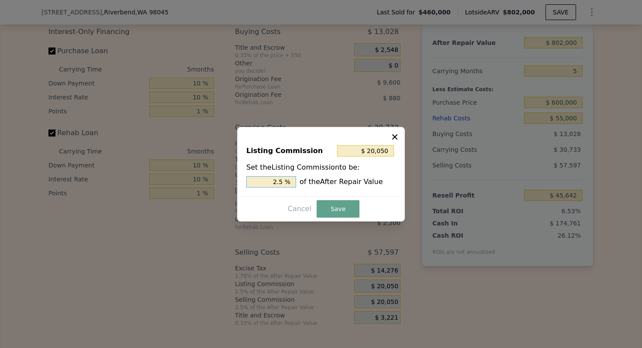
click at [279, 184] on input "2.5 %" at bounding box center [271, 181] width 50 height 11
click at [338, 208] on button "Save" at bounding box center [338, 208] width 43 height 17
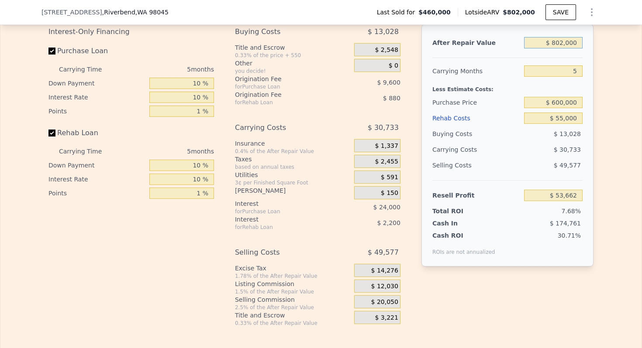
click at [560, 48] on input "$ 802,000" at bounding box center [553, 42] width 59 height 11
click at [575, 77] on input "5" at bounding box center [553, 71] width 59 height 11
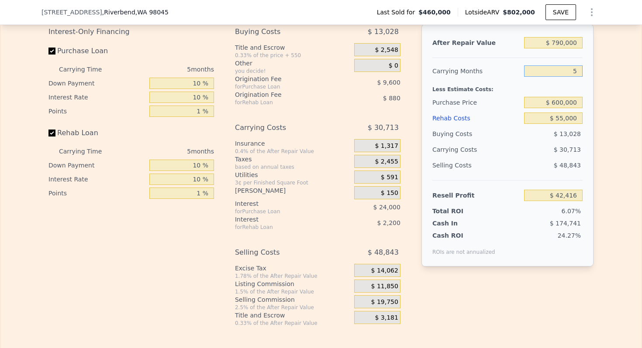
click at [575, 77] on input "5" at bounding box center [553, 71] width 59 height 11
click at [459, 89] on div "Less Estimate Costs:" at bounding box center [507, 87] width 150 height 16
click at [453, 142] on div "Buying Costs" at bounding box center [476, 134] width 88 height 16
click at [573, 124] on input "$ 0" at bounding box center [553, 118] width 59 height 11
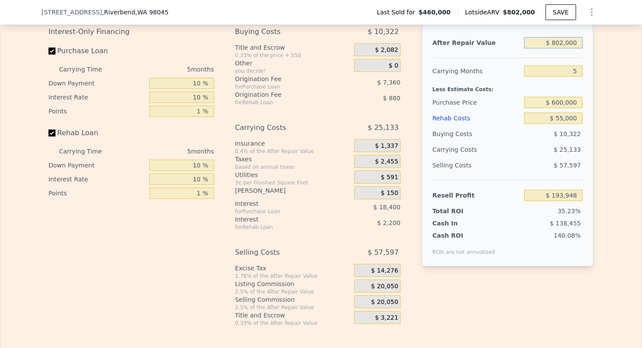
click at [567, 48] on input "$ 802,000" at bounding box center [553, 42] width 59 height 11
click at [470, 58] on div at bounding box center [507, 54] width 150 height 7
click at [562, 108] on input "$ 600,000" at bounding box center [553, 102] width 59 height 11
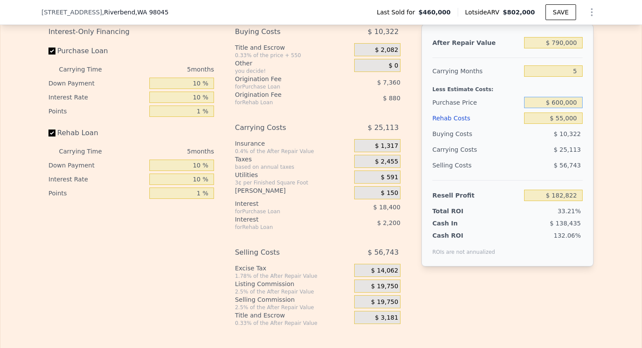
click at [562, 108] on input "$ 600,000" at bounding box center [553, 102] width 59 height 11
click at [472, 95] on div "Less Estimate Costs:" at bounding box center [507, 87] width 150 height 16
click at [388, 291] on span "$ 19,750" at bounding box center [384, 287] width 27 height 8
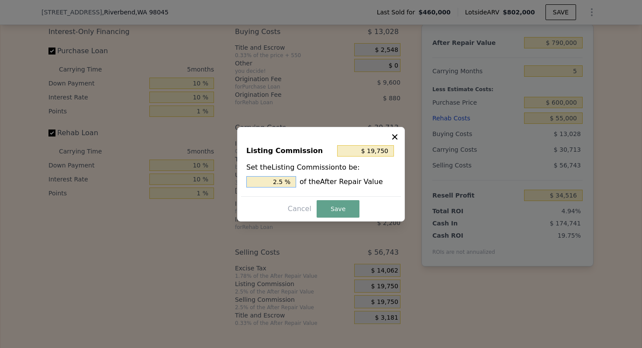
click at [275, 181] on input "2.5 %" at bounding box center [271, 181] width 50 height 11
click at [340, 210] on button "Save" at bounding box center [338, 208] width 43 height 17
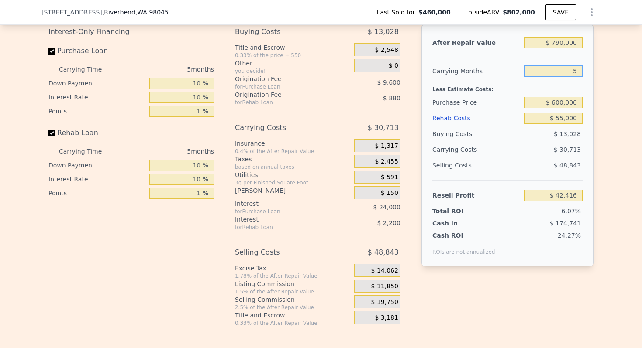
click at [575, 77] on input "5" at bounding box center [553, 71] width 59 height 11
click at [460, 89] on div "Less Estimate Costs:" at bounding box center [507, 87] width 150 height 16
click at [560, 48] on input "$ 790,000" at bounding box center [553, 42] width 59 height 11
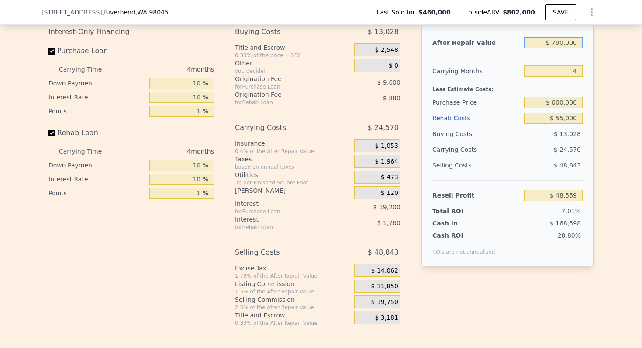
click at [560, 48] on input "$ 790,000" at bounding box center [553, 42] width 59 height 11
click at [461, 51] on div "After Repair Value" at bounding box center [476, 43] width 88 height 16
click at [561, 108] on input "$ 600,000" at bounding box center [553, 102] width 59 height 11
click at [560, 201] on input "$ 39,184" at bounding box center [553, 195] width 59 height 11
click at [562, 108] on input "$ 600,000" at bounding box center [553, 102] width 59 height 11
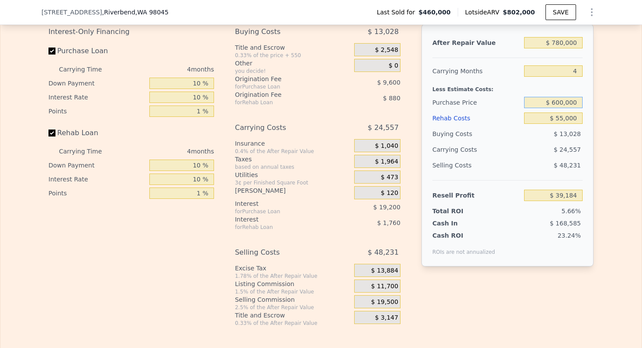
click at [562, 108] on input "$ 600,000" at bounding box center [553, 102] width 59 height 11
click at [463, 95] on div "Less Estimate Costs:" at bounding box center [507, 87] width 150 height 16
click at [54, 137] on input "Rehab Loan" at bounding box center [51, 133] width 7 height 7
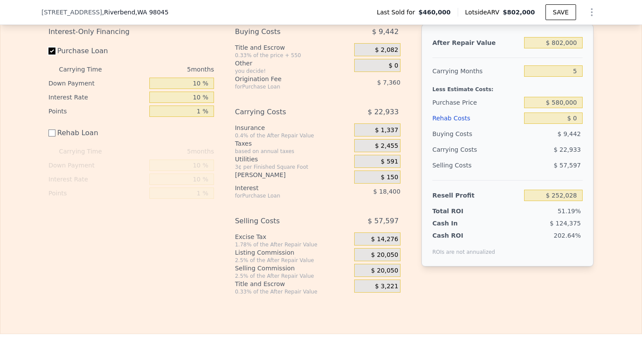
click at [53, 55] on input "Purchase Loan" at bounding box center [51, 51] width 7 height 7
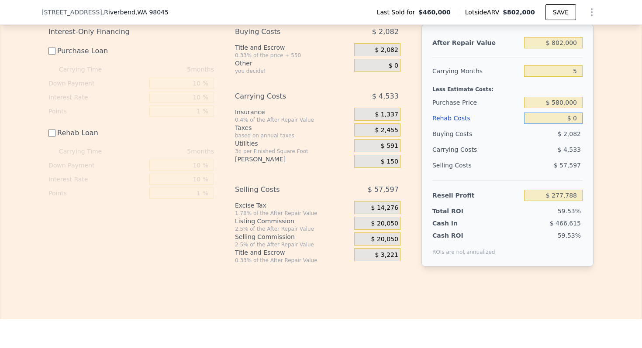
click at [576, 124] on input "$ 0" at bounding box center [553, 118] width 59 height 11
click at [576, 77] on input "5" at bounding box center [553, 71] width 59 height 11
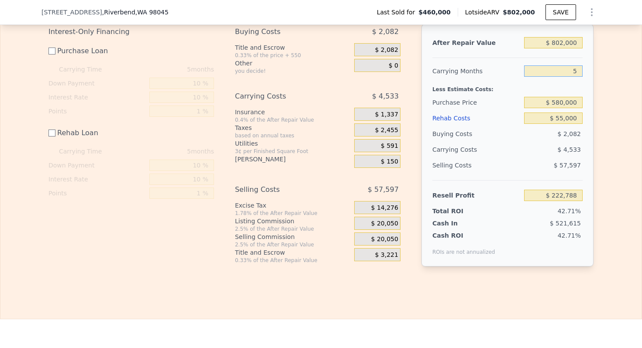
click at [576, 77] on input "5" at bounding box center [553, 71] width 59 height 11
click at [570, 77] on input "88" at bounding box center [553, 71] width 59 height 11
click at [565, 48] on input "$ 802,000" at bounding box center [553, 42] width 59 height 11
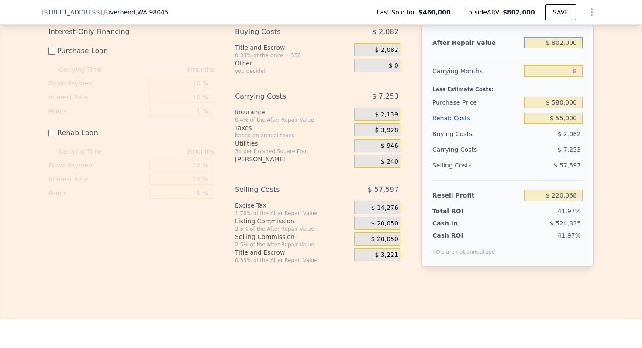
click at [565, 48] on input "$ 802,000" at bounding box center [553, 42] width 59 height 11
click at [456, 89] on div "Less Estimate Costs:" at bounding box center [507, 87] width 150 height 16
click at [50, 55] on input "Purchase Loan" at bounding box center [51, 51] width 7 height 7
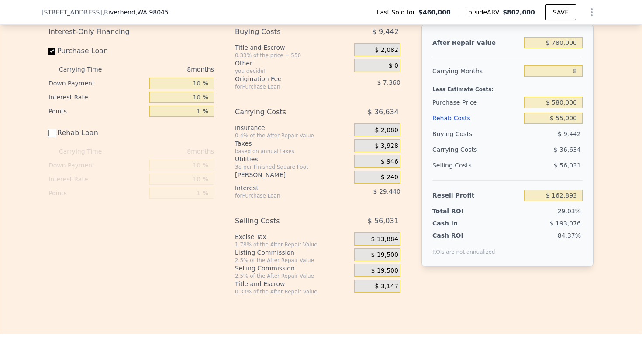
click at [53, 137] on input "Rehab Loan" at bounding box center [51, 133] width 7 height 7
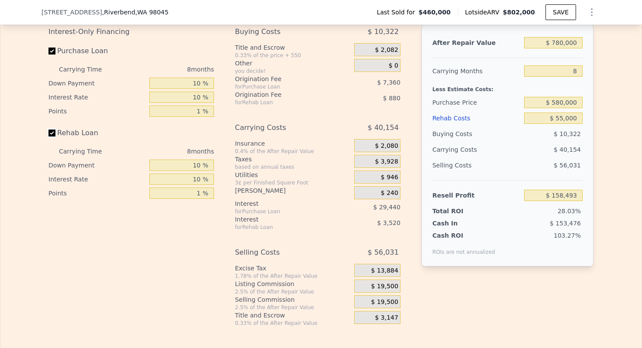
click at [53, 137] on input "Rehab Loan" at bounding box center [51, 133] width 7 height 7
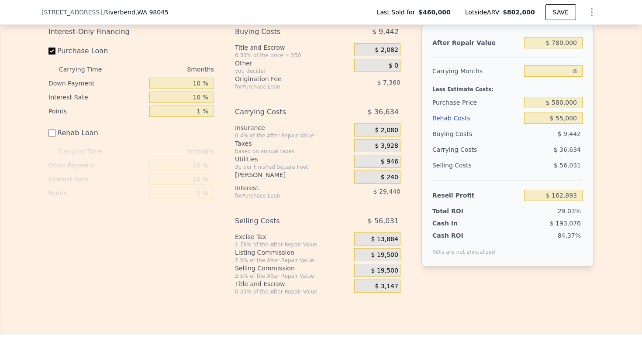
click at [52, 55] on input "Purchase Loan" at bounding box center [51, 51] width 7 height 7
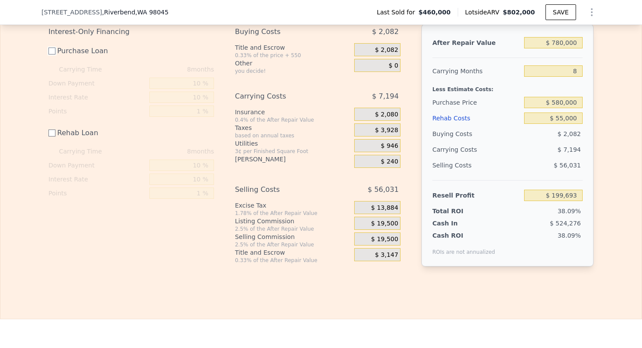
click at [52, 55] on input "Purchase Loan" at bounding box center [51, 51] width 7 height 7
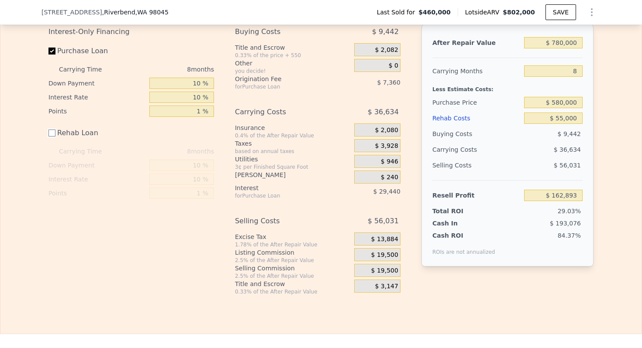
click at [53, 137] on input "Rehab Loan" at bounding box center [51, 133] width 7 height 7
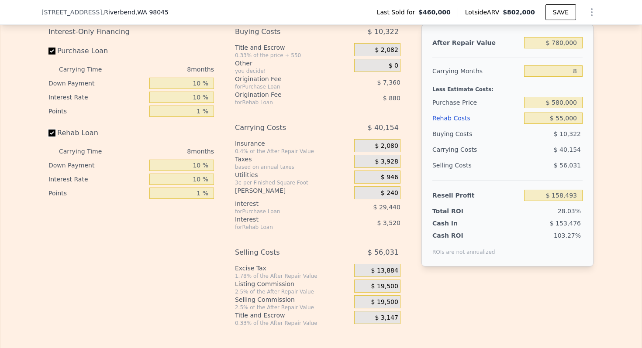
click at [53, 137] on input "Rehab Loan" at bounding box center [51, 133] width 7 height 7
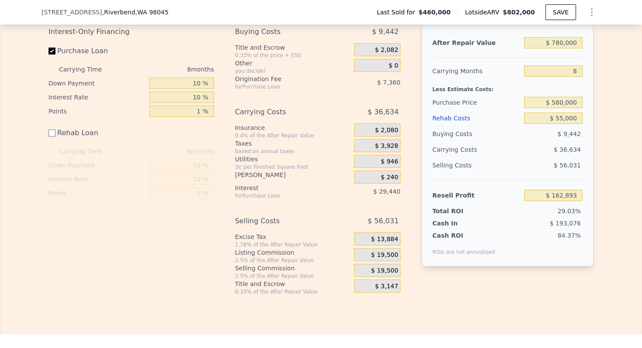
click at [49, 55] on input "Purchase Loan" at bounding box center [51, 51] width 7 height 7
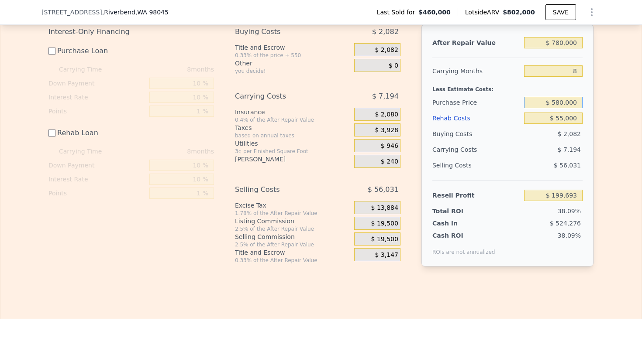
click at [562, 108] on input "$ 580,000" at bounding box center [553, 102] width 59 height 11
click at [452, 108] on div "Purchase Price" at bounding box center [476, 103] width 88 height 16
click at [563, 108] on input "$ 620,000" at bounding box center [553, 102] width 59 height 11
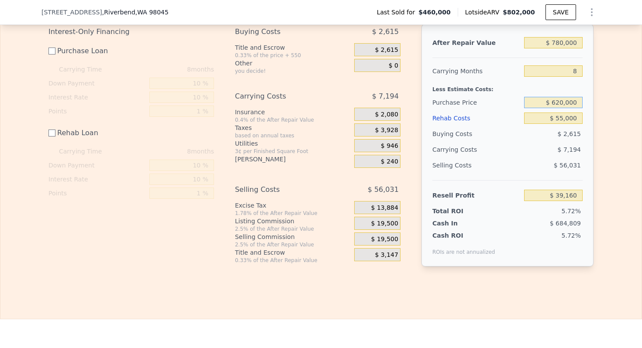
click at [563, 108] on input "$ 620,000" at bounding box center [553, 102] width 59 height 11
click at [460, 95] on div "Less Estimate Costs:" at bounding box center [507, 87] width 150 height 16
click at [572, 77] on input "8" at bounding box center [553, 71] width 59 height 11
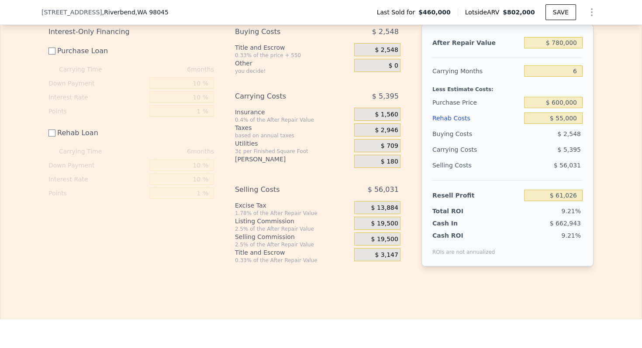
click at [457, 79] on div "Carrying Months" at bounding box center [476, 71] width 88 height 16
click at [400, 72] on div "$ 0" at bounding box center [377, 65] width 46 height 13
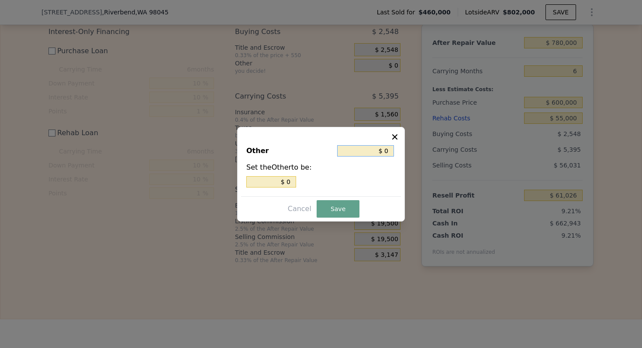
click at [386, 150] on input "$ 0" at bounding box center [365, 150] width 57 height 11
click at [334, 212] on button "Save" at bounding box center [338, 208] width 43 height 17
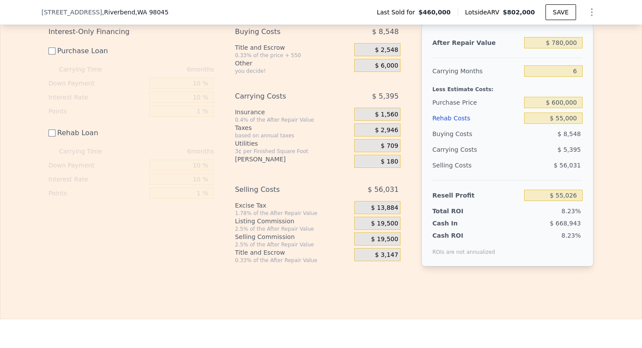
click at [452, 158] on div "Carrying Costs" at bounding box center [459, 150] width 55 height 16
click at [556, 48] on input "$ 780,000" at bounding box center [553, 42] width 59 height 11
click at [559, 108] on input "$ 600,000" at bounding box center [553, 102] width 59 height 11
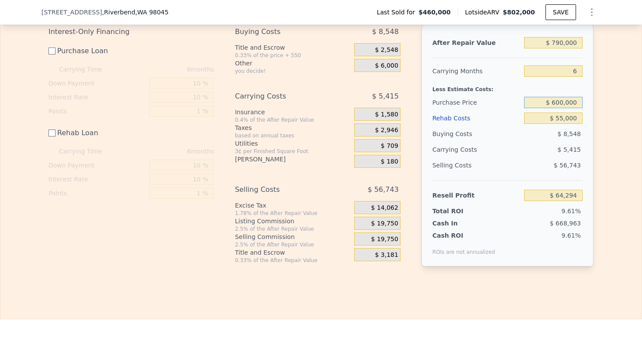
click at [559, 108] on input "$ 600,000" at bounding box center [553, 102] width 59 height 11
click at [467, 95] on div "Less Estimate Costs:" at bounding box center [507, 87] width 150 height 16
click at [557, 108] on input "$ 610,000" at bounding box center [553, 102] width 59 height 11
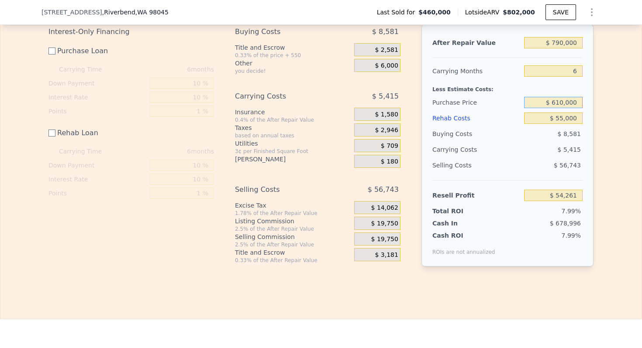
click at [557, 108] on input "$ 610,000" at bounding box center [553, 102] width 59 height 11
click at [473, 95] on div "Less Estimate Costs:" at bounding box center [507, 87] width 150 height 16
click at [564, 48] on input "$ 790,000" at bounding box center [553, 42] width 59 height 11
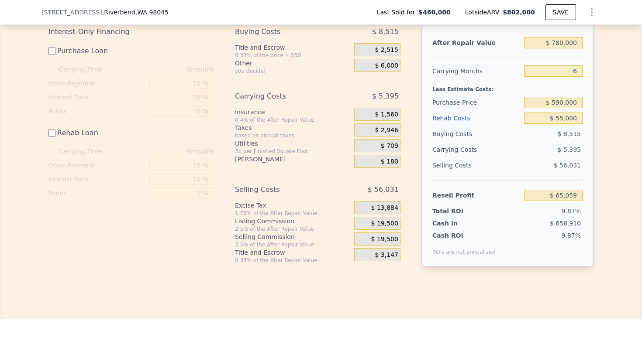
click at [453, 79] on div "Carrying Months" at bounding box center [476, 71] width 88 height 16
click at [564, 108] on input "$ 590,000" at bounding box center [553, 102] width 59 height 11
click at [462, 79] on div "Carrying Months" at bounding box center [476, 71] width 88 height 16
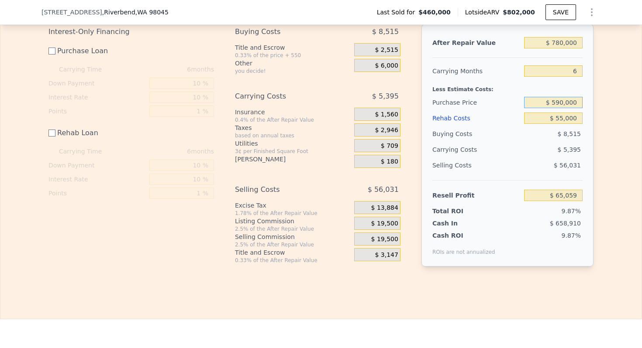
click at [556, 108] on input "$ 590,000" at bounding box center [553, 102] width 59 height 11
click at [462, 95] on div "Less Estimate Costs:" at bounding box center [507, 87] width 150 height 16
click at [55, 55] on input "Purchase Loan" at bounding box center [51, 51] width 7 height 7
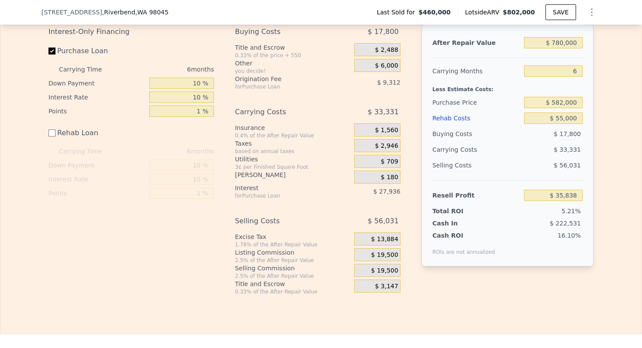
click at [49, 141] on label "Rehab Loan" at bounding box center [96, 133] width 97 height 16
click at [49, 137] on input "Rehab Loan" at bounding box center [51, 133] width 7 height 7
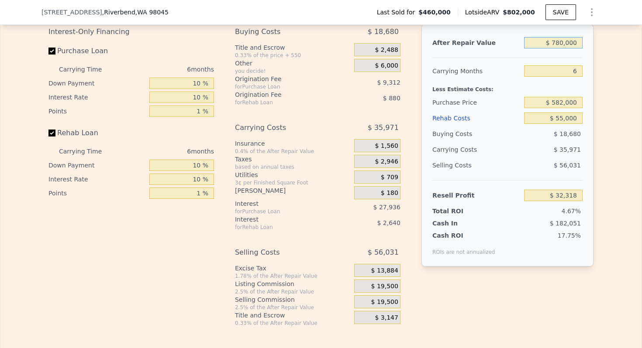
click at [561, 48] on input "$ 780,000" at bounding box center [553, 42] width 59 height 11
click at [573, 77] on input "6" at bounding box center [553, 71] width 59 height 11
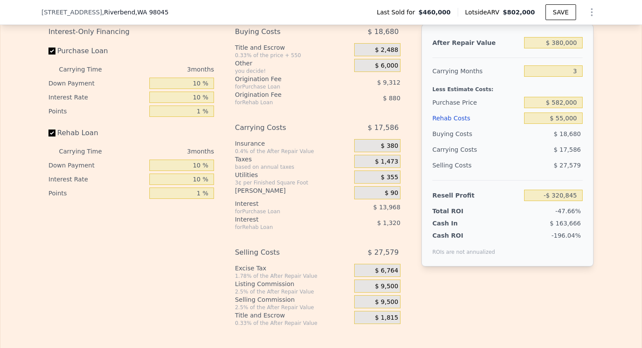
click at [390, 291] on span "$ 9,500" at bounding box center [386, 287] width 23 height 8
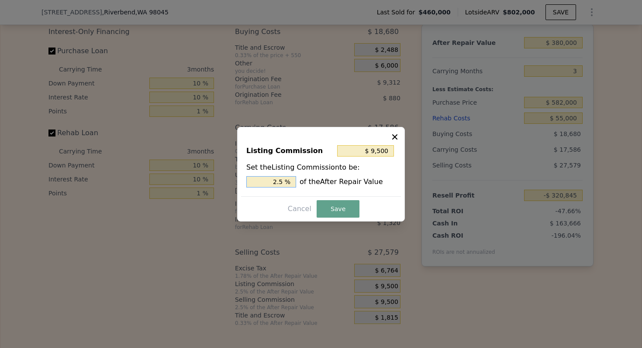
click at [273, 181] on input "2.5 %" at bounding box center [271, 181] width 50 height 11
click at [341, 207] on button "Save" at bounding box center [338, 208] width 43 height 17
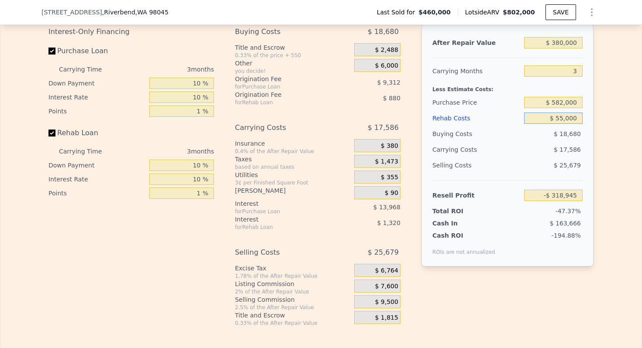
click at [565, 123] on input "$ 55,000" at bounding box center [553, 118] width 59 height 11
click at [560, 106] on input "$ 582,000" at bounding box center [553, 102] width 59 height 11
click at [560, 108] on input "$ 582,000" at bounding box center [553, 102] width 59 height 11
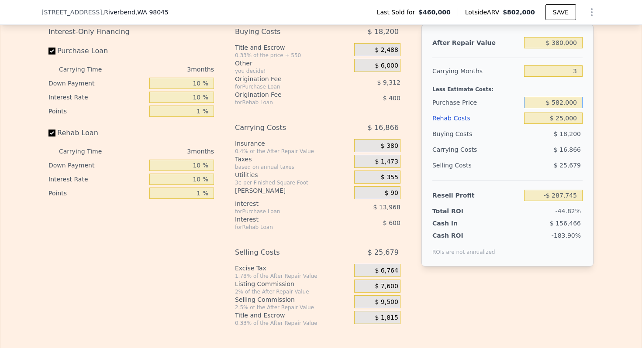
click at [560, 108] on input "$ 582,000" at bounding box center [553, 102] width 59 height 11
click at [457, 95] on div "Less Estimate Costs:" at bounding box center [507, 87] width 150 height 16
click at [568, 108] on input "$ 280,000" at bounding box center [553, 102] width 59 height 11
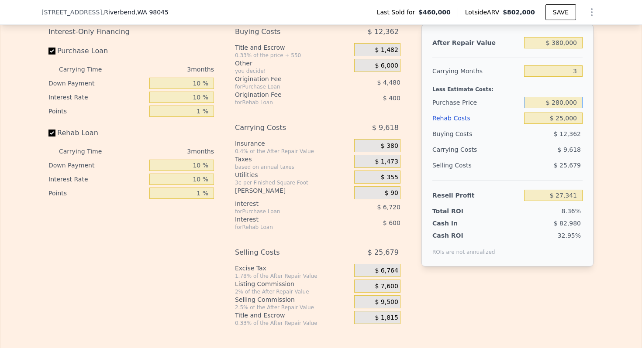
click at [568, 108] on input "$ 280,000" at bounding box center [553, 102] width 59 height 11
click at [459, 95] on div "Less Estimate Costs:" at bounding box center [507, 87] width 150 height 16
click at [565, 108] on input "$ 275,000" at bounding box center [553, 102] width 59 height 11
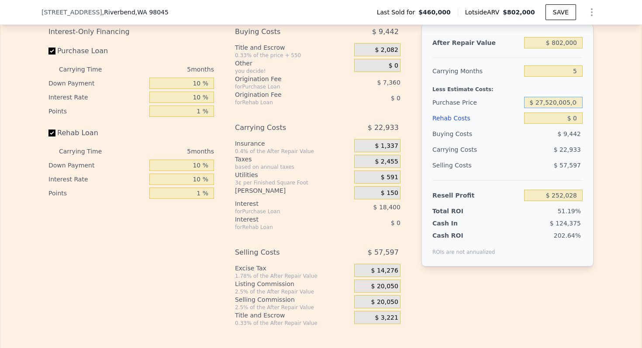
click at [565, 108] on input "$ 27,520,005,000" at bounding box center [553, 102] width 59 height 11
click at [569, 48] on input "$ 802,000" at bounding box center [553, 42] width 59 height 11
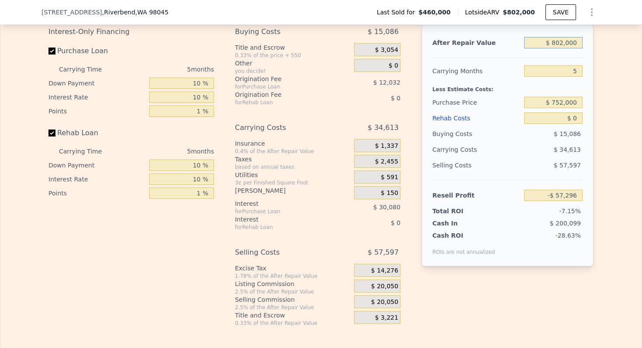
click at [569, 48] on input "$ 802,000" at bounding box center [553, 42] width 59 height 11
click at [574, 77] on input "5" at bounding box center [553, 71] width 59 height 11
click at [386, 291] on span "$ 28,725" at bounding box center [384, 287] width 27 height 8
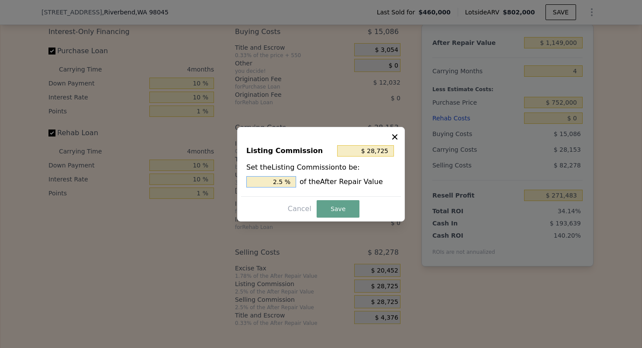
click at [274, 185] on input "2.5 %" at bounding box center [271, 181] width 50 height 11
click at [339, 205] on button "Save" at bounding box center [338, 208] width 43 height 17
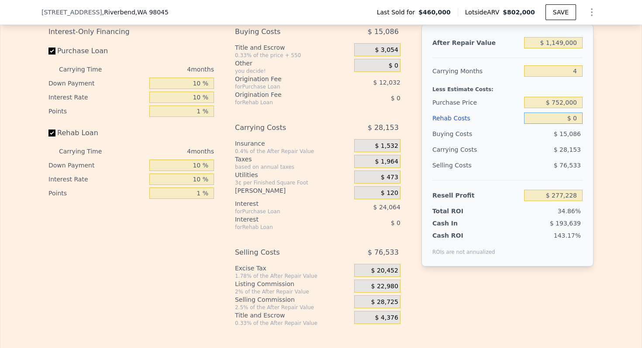
click at [573, 124] on input "$ 0" at bounding box center [553, 118] width 59 height 11
click at [467, 95] on div "Less Estimate Costs:" at bounding box center [507, 87] width 150 height 16
click at [575, 124] on input "$ 0" at bounding box center [553, 118] width 59 height 11
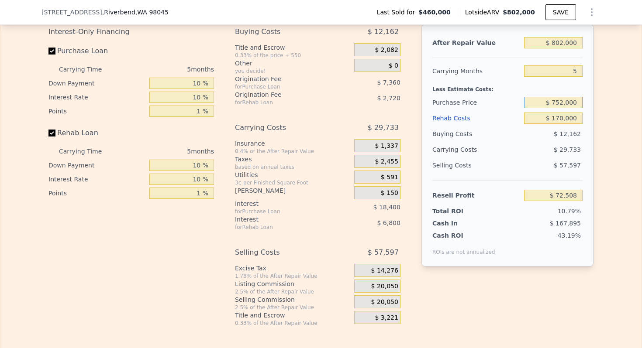
click at [562, 108] on input "$ 752,000" at bounding box center [553, 102] width 59 height 11
click at [563, 48] on input "$ 802,000" at bounding box center [553, 42] width 59 height 11
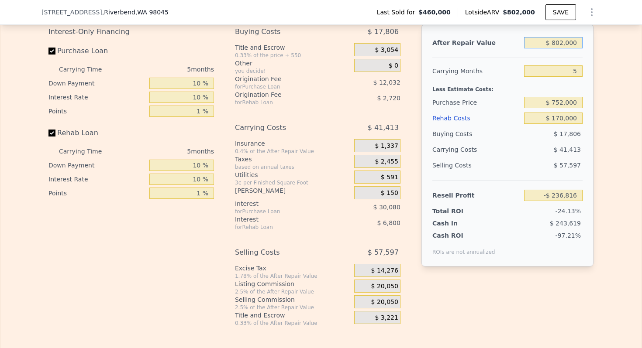
click at [563, 48] on input "$ 802,000" at bounding box center [553, 42] width 59 height 11
click at [466, 76] on div "Carrying Months" at bounding box center [476, 71] width 88 height 16
click at [384, 291] on span "$ 28,725" at bounding box center [384, 287] width 27 height 8
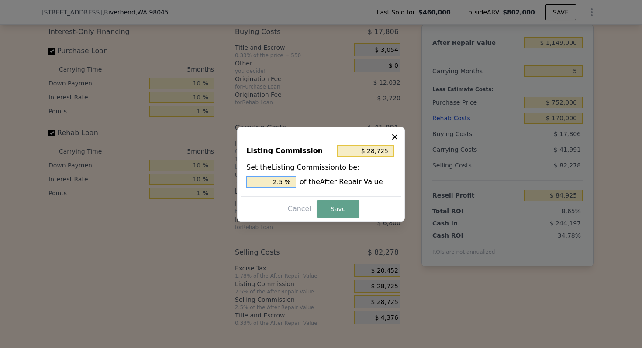
click at [281, 182] on input "2.5 %" at bounding box center [271, 181] width 50 height 11
click at [324, 205] on button "Save" at bounding box center [338, 208] width 43 height 17
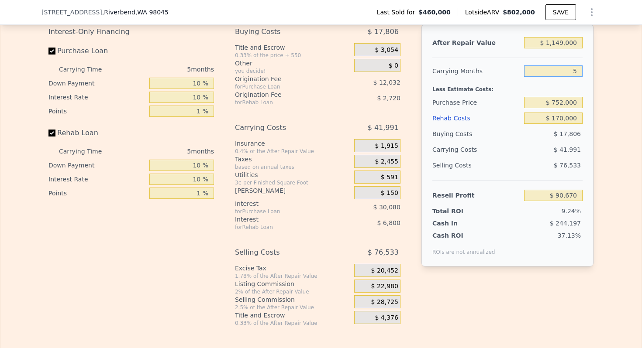
click at [573, 77] on input "5" at bounding box center [553, 71] width 59 height 11
click at [449, 79] on div "Carrying Months" at bounding box center [476, 71] width 88 height 16
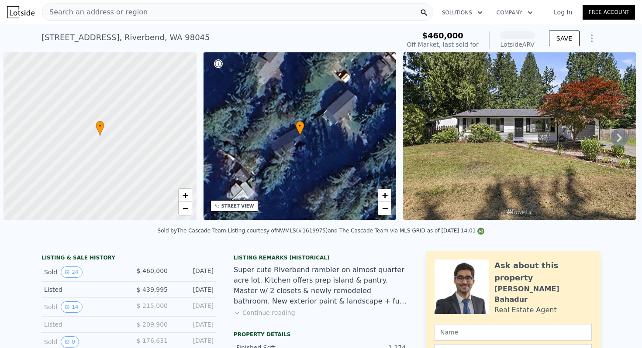
scroll to position [0, 3]
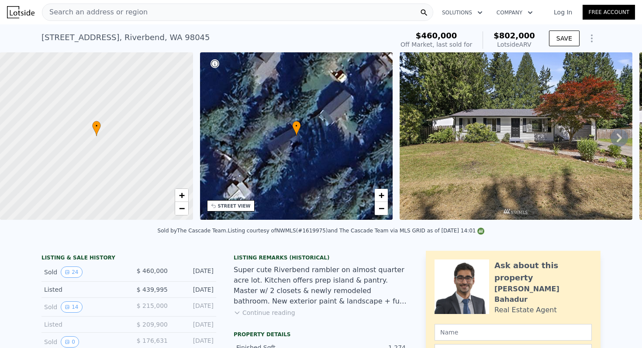
click at [369, 290] on div "Super cute Riverbend rambler on almost quarter acre lot. Kitchen offers prep is…" at bounding box center [321, 286] width 175 height 42
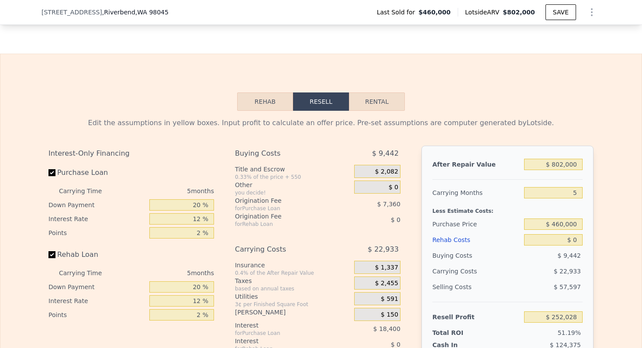
scroll to position [1289, 0]
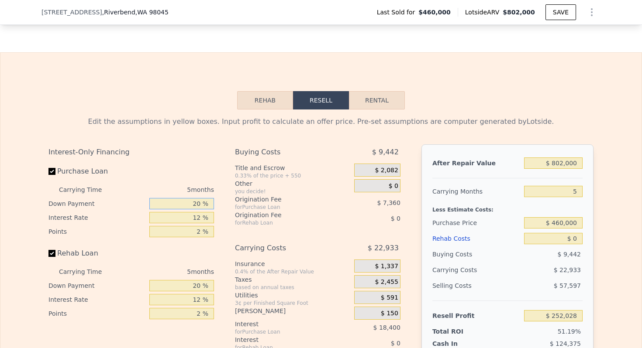
click at [200, 210] on input "20 %" at bounding box center [181, 203] width 65 height 11
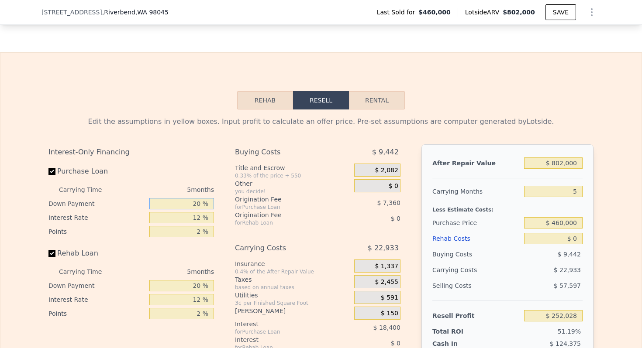
type input "1 %"
type input "$ 245,910"
type input "10 %"
type input "$ 248,808"
type input "10 %"
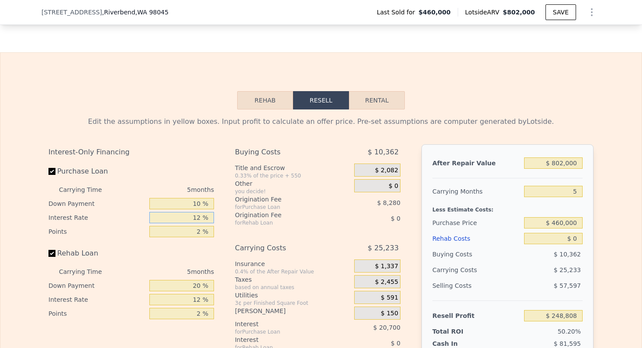
click at [199, 224] on input "12 %" at bounding box center [181, 217] width 65 height 11
type input "1 %"
type input "$ 267,783"
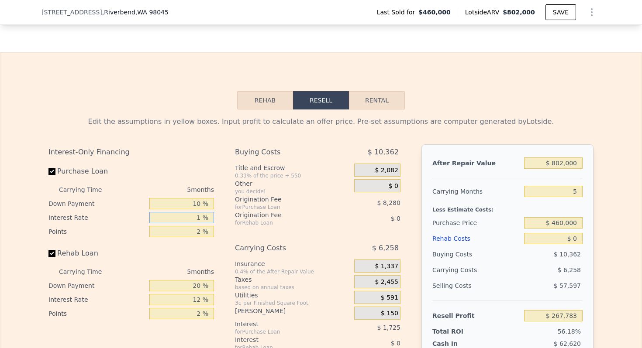
type input "10 %"
type input "$ 252,258"
type input "10 %"
click at [200, 238] on input "2 %" at bounding box center [181, 231] width 65 height 11
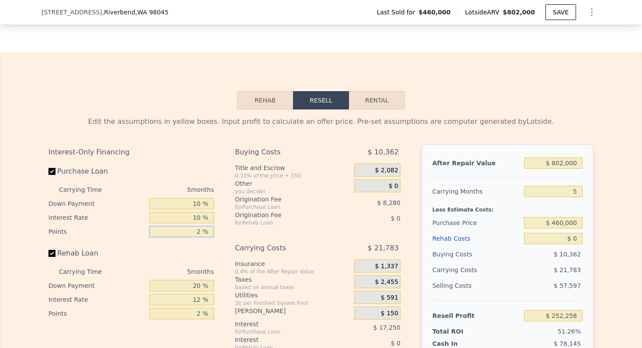
click at [200, 238] on input "2 %" at bounding box center [181, 231] width 65 height 11
type input "1 %"
type input "$ 256,398"
type input "1 %"
click at [193, 292] on input "20 %" at bounding box center [181, 285] width 65 height 11
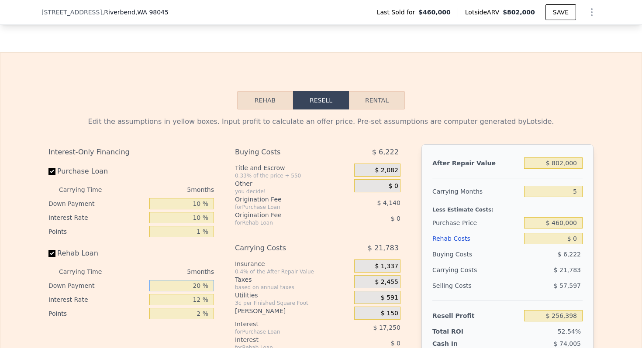
click at [193, 292] on input "20 %" at bounding box center [181, 285] width 65 height 11
type input "10 %"
click at [199, 306] on input "12 %" at bounding box center [181, 299] width 65 height 11
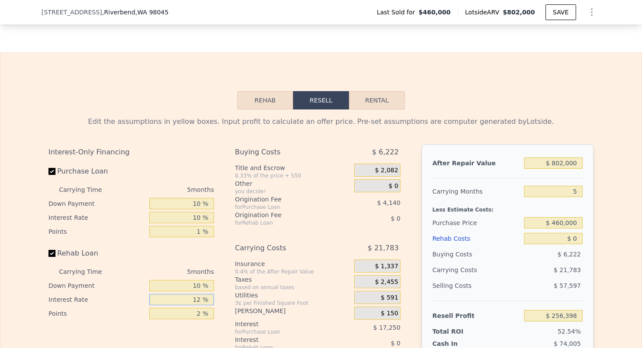
click at [199, 306] on input "12 %" at bounding box center [181, 299] width 65 height 11
type input "10 %"
